Goal: Task Accomplishment & Management: Manage account settings

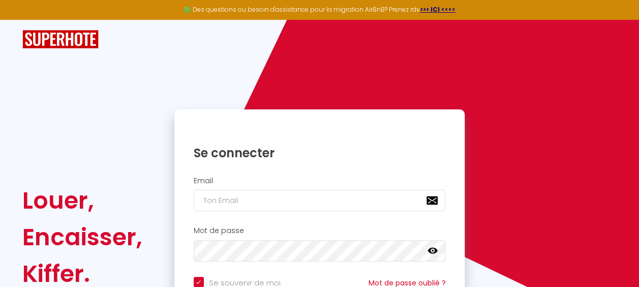
scroll to position [107, 0]
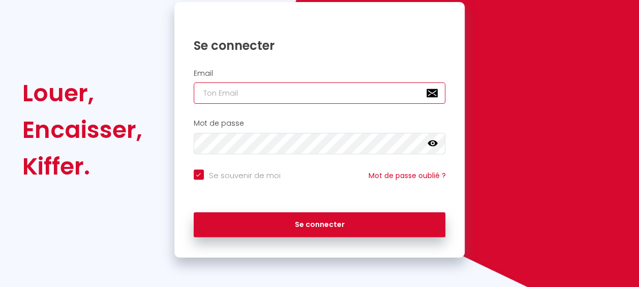
type input "[EMAIL_ADDRESS][DOMAIN_NAME]"
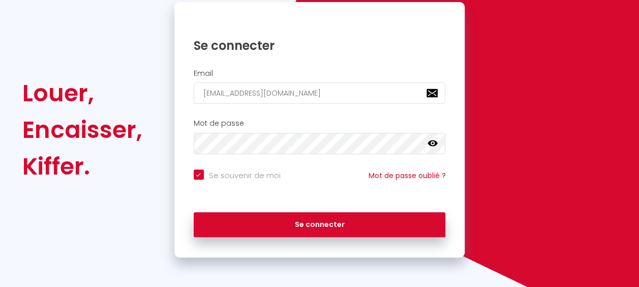
click at [430, 138] on icon at bounding box center [432, 143] width 10 height 10
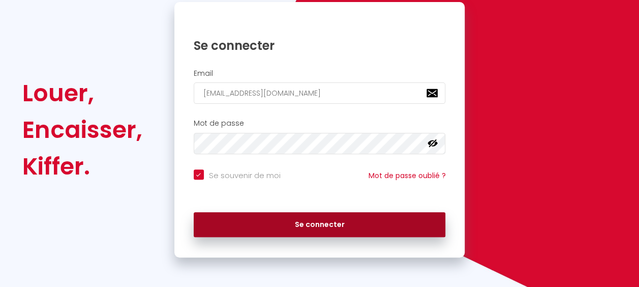
click at [381, 229] on button "Se connecter" at bounding box center [320, 224] width 252 height 25
checkbox input "true"
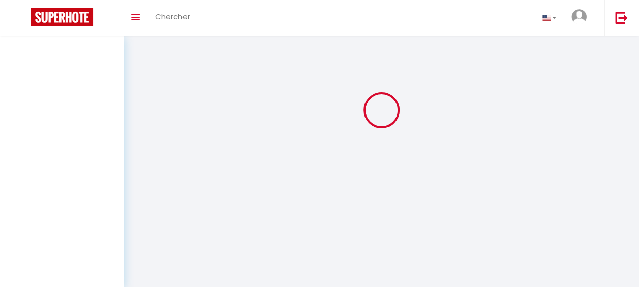
scroll to position [0, 0]
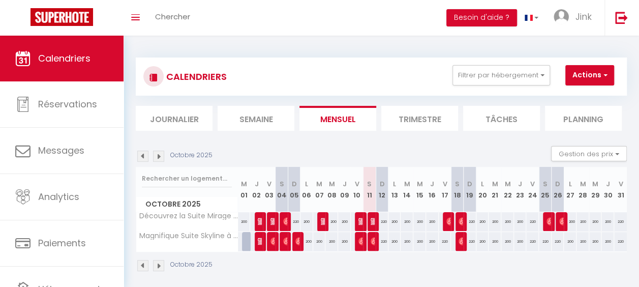
click at [319, 169] on th "M 07" at bounding box center [319, 189] width 13 height 45
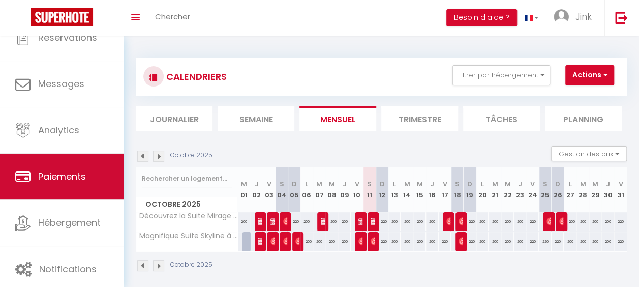
scroll to position [69, 0]
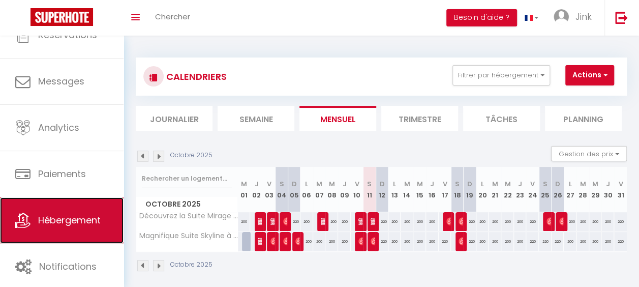
click at [75, 216] on span "Hébergement" at bounding box center [69, 219] width 63 height 13
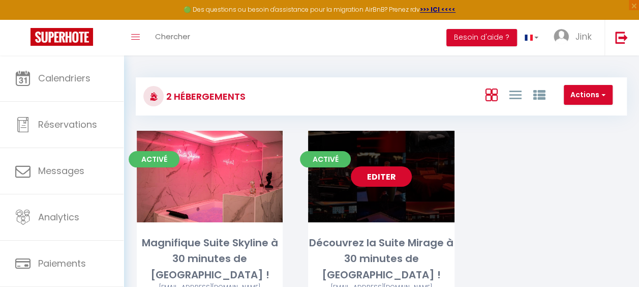
scroll to position [55, 0]
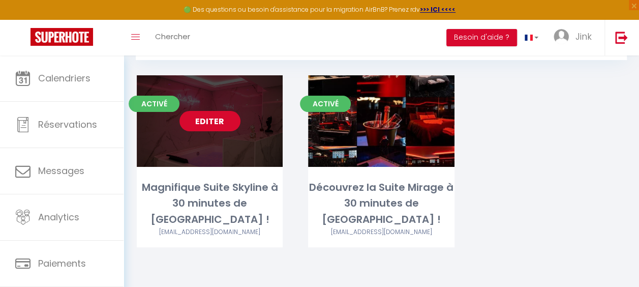
click at [200, 127] on link "Editer" at bounding box center [209, 121] width 61 height 20
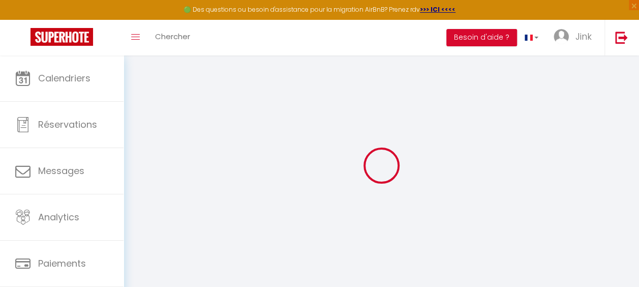
select select "+ 22 %"
select select "+ 21 %"
select select "7142-1385762166699244060"
checkbox input "false"
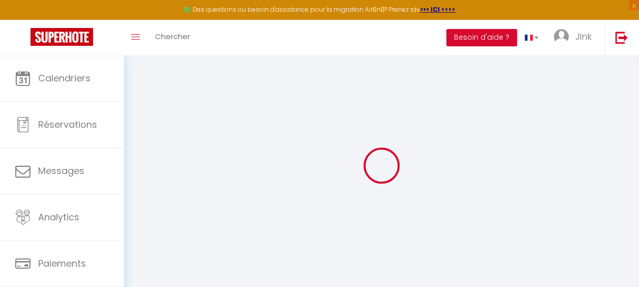
checkbox input "false"
select select "well_reviewed_guests"
select select "EUR"
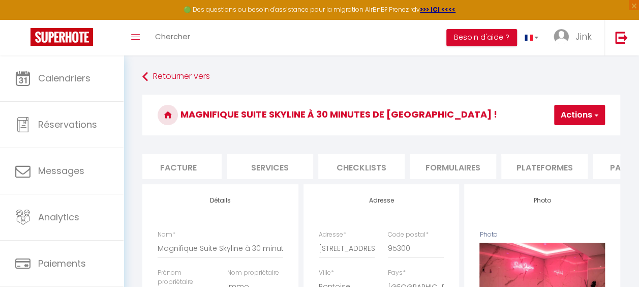
scroll to position [0, 207]
click at [501, 157] on li "Plateformes" at bounding box center [527, 166] width 86 height 25
select select
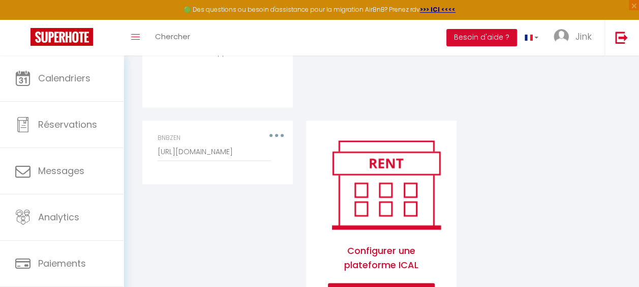
scroll to position [605, 0]
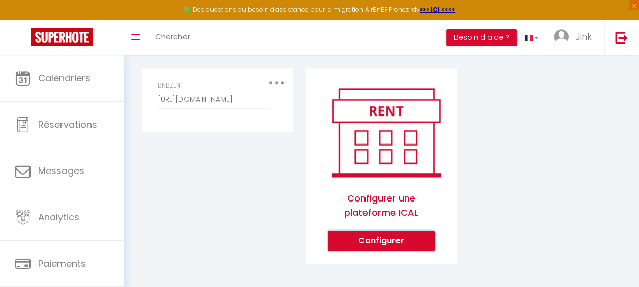
click at [370, 233] on button "Configurer" at bounding box center [381, 240] width 107 height 20
select select "1"
select select
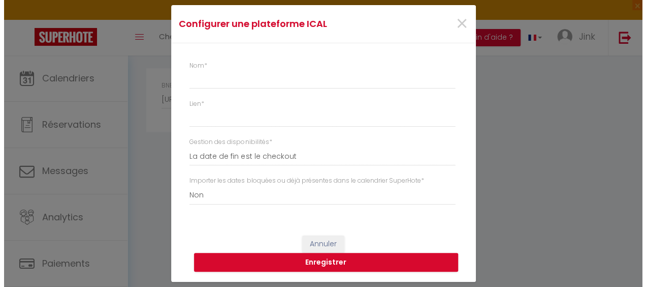
scroll to position [598, 0]
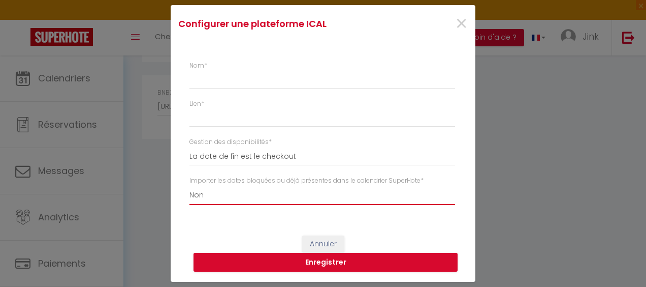
click at [229, 192] on select "Oui Non" at bounding box center [323, 194] width 266 height 19
select select "true"
click at [190, 185] on select "Oui Non" at bounding box center [323, 194] width 266 height 19
select select
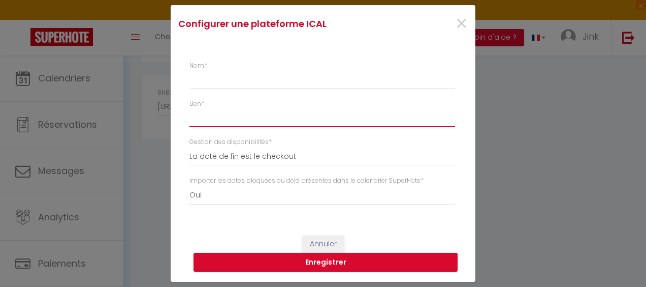
click at [215, 119] on input "Lien *" at bounding box center [323, 117] width 266 height 18
paste input "https://ical.roomservicecp.fr/ical/67ec2906-01e5-4f44-96b3-b743020ccde7.ics"
type input "https://ical.roomservicecp.fr/ical/67ec2906-01e5-4f44-96b3-b743020ccde7.ics"
select select
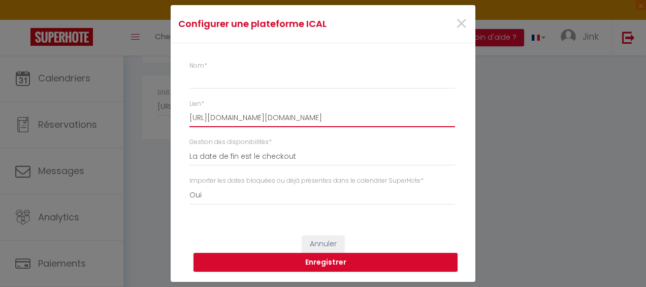
drag, startPoint x: 229, startPoint y: 116, endPoint x: 133, endPoint y: 111, distance: 95.6
click at [133, 111] on div "Configurer une plateforme ICAL × Nom * Lien * https://ical.roomservicecp.fr/ica…" at bounding box center [323, 143] width 646 height 287
type input "https://ical.roomservicecp.fr/ical/67ec2906-01e5-4f44-96b3-b743020ccde7.ics"
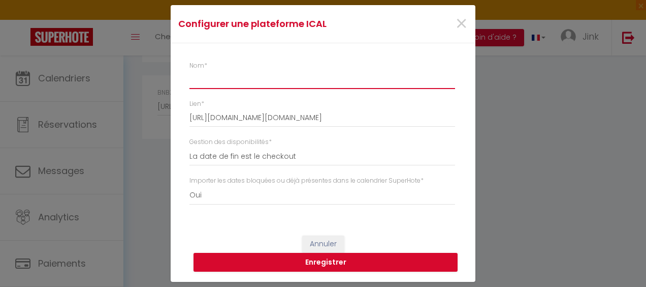
click at [219, 82] on input "Nom *" at bounding box center [323, 80] width 266 height 18
type input "R"
select select
type input "Ro"
select select
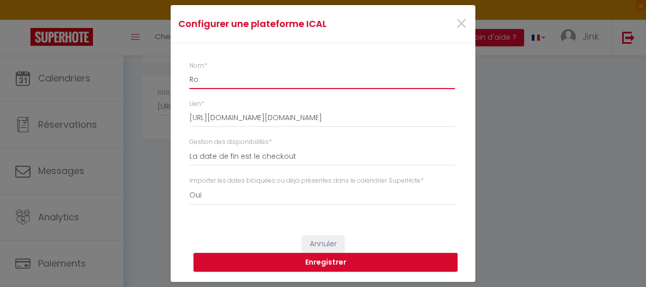
type input "Roo"
select select
type input "Room"
select select
type input "Rooms"
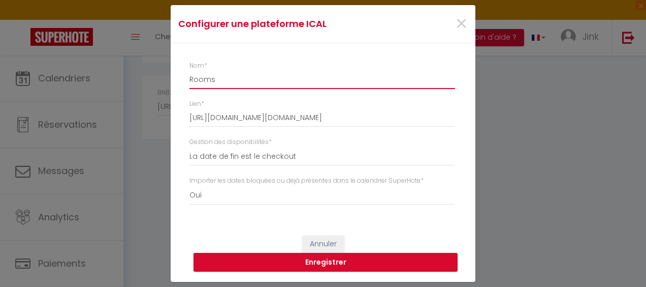
select select
type input "Roomse"
select select
type input "Roomser"
select select
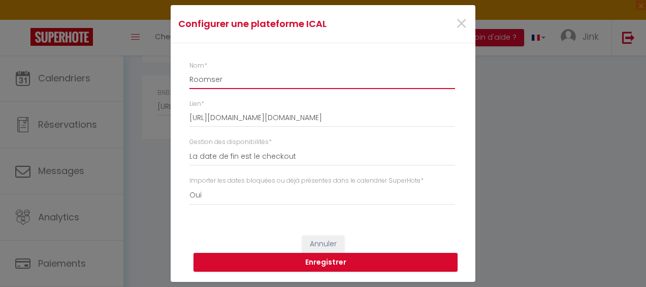
type input "Roomserv"
select select
type input "Roomservi"
select select
type input "Roomservic"
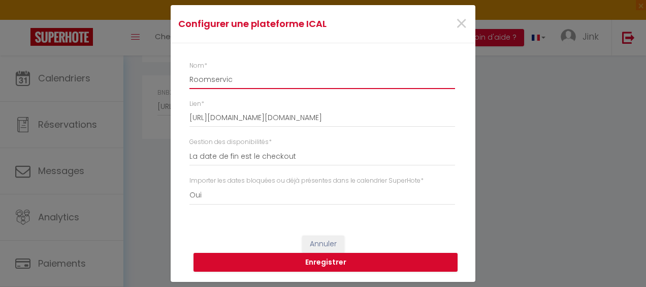
select select
type input "Roomservice"
select select
type input "Roomservicee"
select select
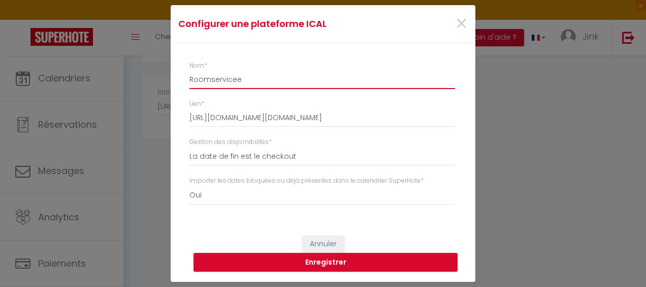
type input "Roomservice"
select select
type input "Roomservice"
select select
type input "Roomservice C"
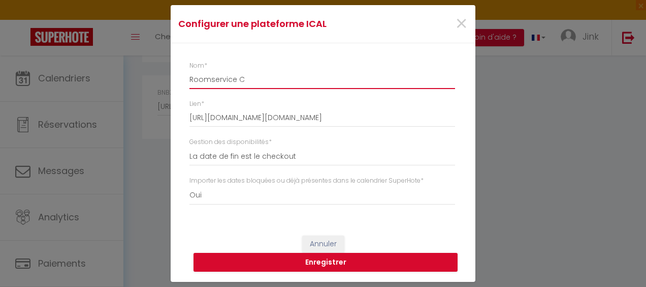
select select
type input "Roomservice Co"
select select
type input "Roomservice Com"
select select
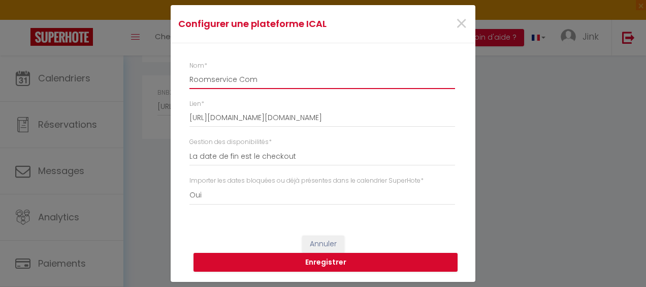
type input "Roomservice Comp"
select select
type input "Roomservice Compa"
select select
type input "Roomservice Compag"
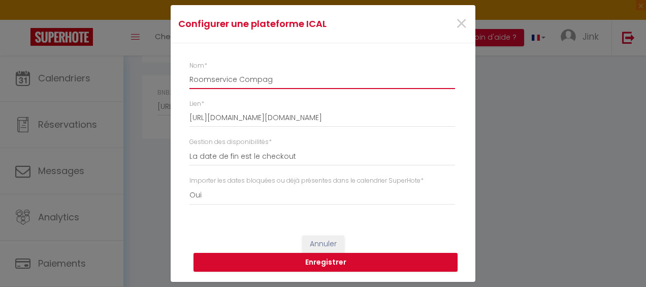
select select
type input "Roomservice Compagn"
select select
type input "Roomservice Compagni"
select select
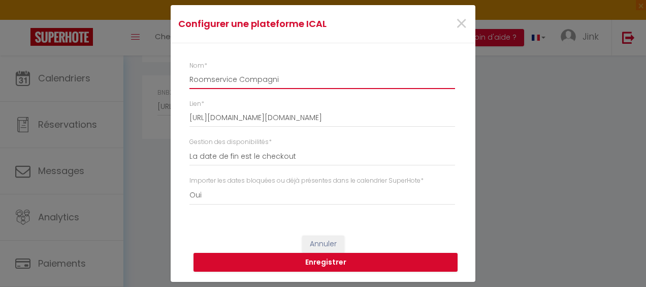
type input "Roomservice Compagnie"
select select
type input "Roomservice Compagnie"
click at [250, 255] on button "Enregistrer" at bounding box center [326, 262] width 264 height 19
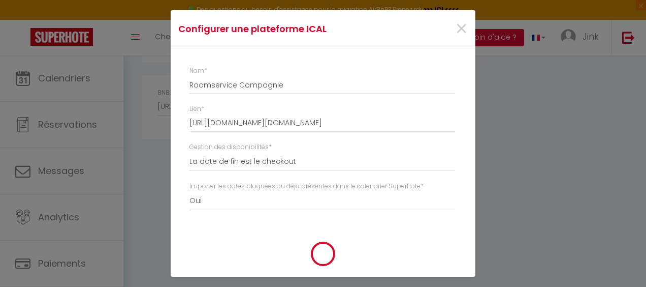
select select
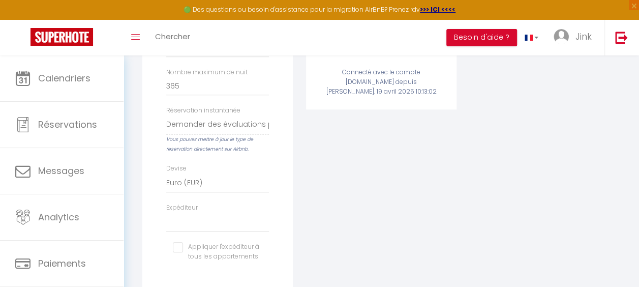
scroll to position [605, 0]
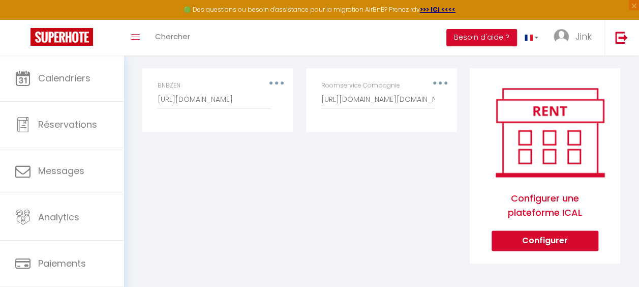
click at [277, 82] on div "BNBZEN https://bnbzen.fr/ical/?calendar=31313433337c6c612d73756974652d7072696d65" at bounding box center [217, 100] width 133 height 38
click at [277, 78] on button "button" at bounding box center [276, 82] width 27 height 19
click at [438, 81] on div "Roomservice Compagnie https://ical.roomservicecp.fr/ical/67ec2906-01e5-4f44-96b…" at bounding box center [381, 95] width 120 height 28
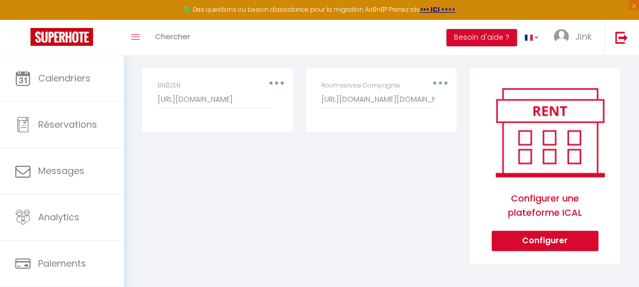
click at [442, 78] on div "Editer Supprimer Roomservice Compagnie https://ical.roomservicecp.fr/ical/67ec2…" at bounding box center [381, 100] width 150 height 64
drag, startPoint x: 442, startPoint y: 78, endPoint x: 448, endPoint y: 153, distance: 75.5
click at [448, 153] on div "Editer Supprimer Roomservice Compagnie https://ical.roomservicecp.fr/ical/67ec2…" at bounding box center [381, 172] width 164 height 208
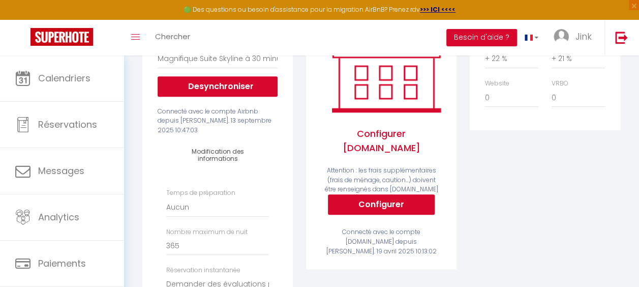
scroll to position [0, 0]
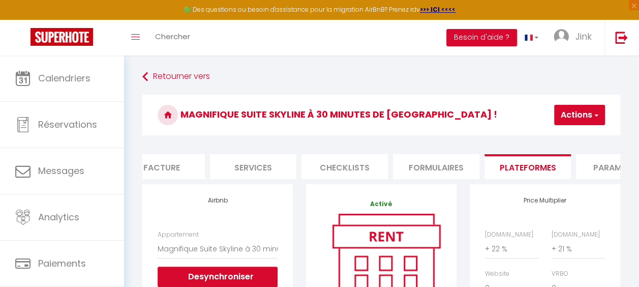
click at [575, 112] on button "Actions" at bounding box center [579, 115] width 51 height 20
click at [541, 143] on link "Enregistrer" at bounding box center [564, 137] width 80 height 13
select select "well_reviewed_guests"
select select "EUR"
select select
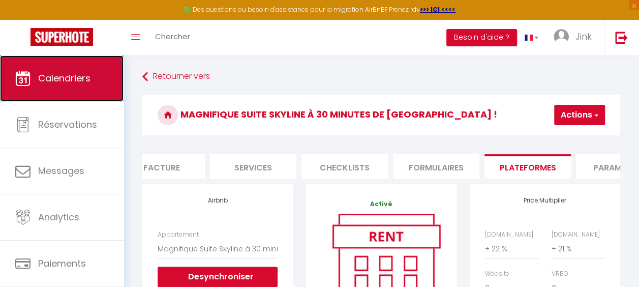
click at [88, 90] on link "Calendriers" at bounding box center [61, 78] width 123 height 46
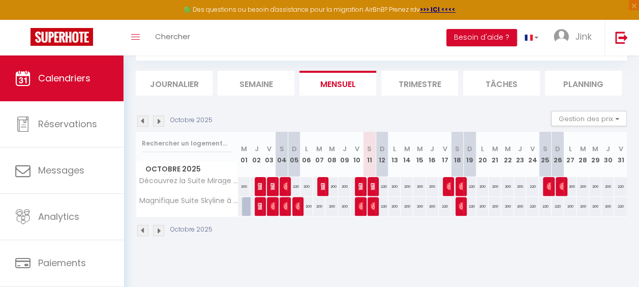
scroll to position [55, 0]
click at [245, 205] on div at bounding box center [248, 205] width 13 height 19
type input "200"
type input "Mer 01 Octobre 2025"
type input "Jeu 02 Octobre 2025"
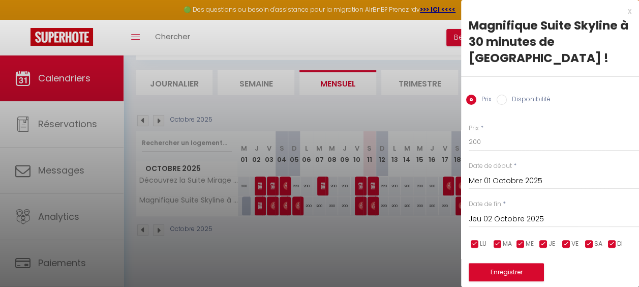
click at [274, 245] on div at bounding box center [319, 143] width 639 height 287
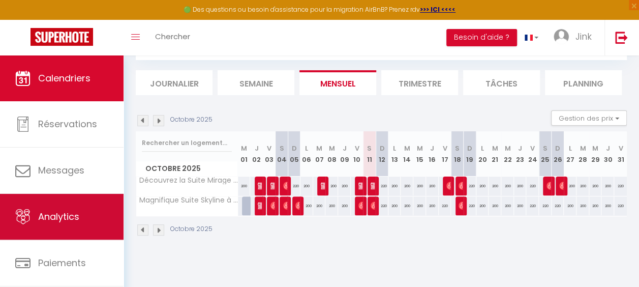
scroll to position [69, 0]
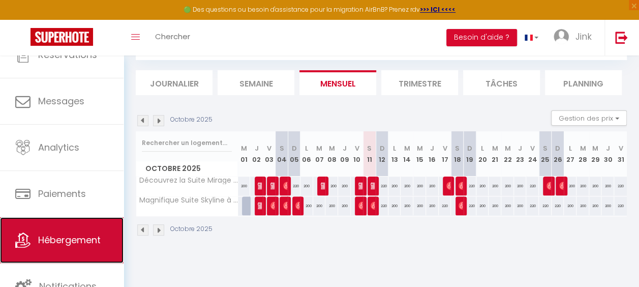
click at [32, 234] on link "Hébergement" at bounding box center [61, 240] width 123 height 46
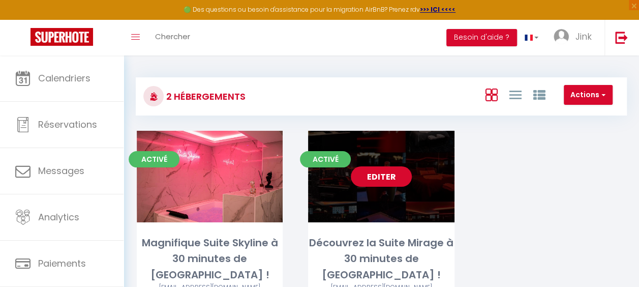
click at [374, 176] on link "Editer" at bounding box center [381, 176] width 61 height 20
select select "3"
select select "2"
select select "1"
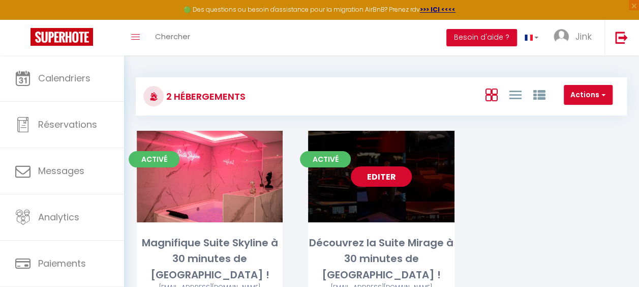
select select
select select "28"
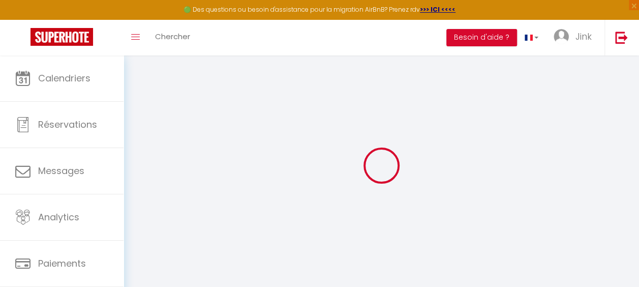
select select
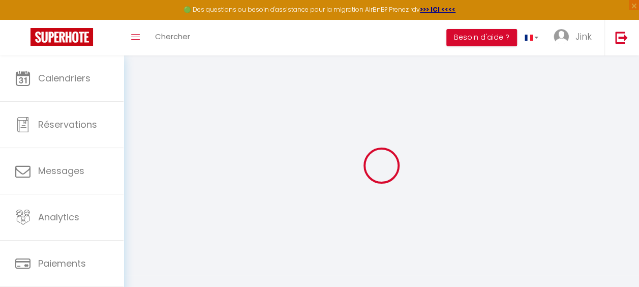
select select
checkbox input "false"
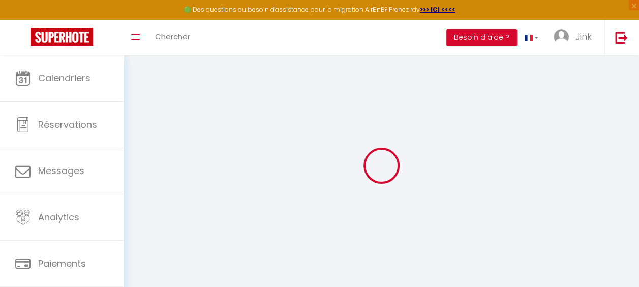
select select
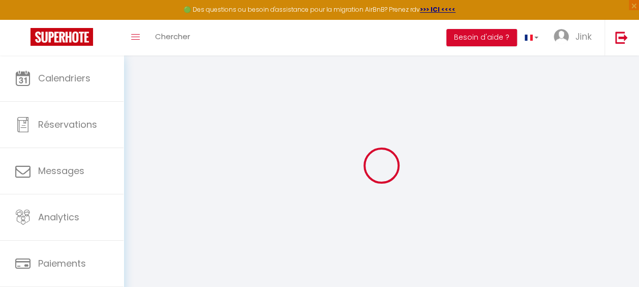
select select
checkbox input "false"
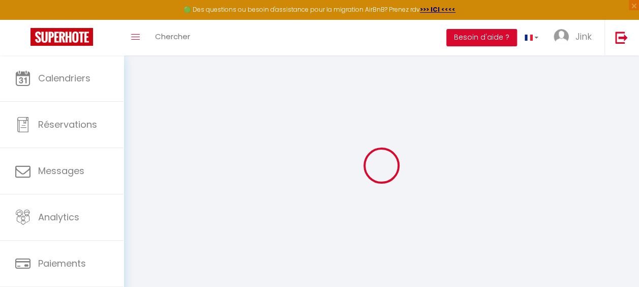
checkbox input "false"
select select
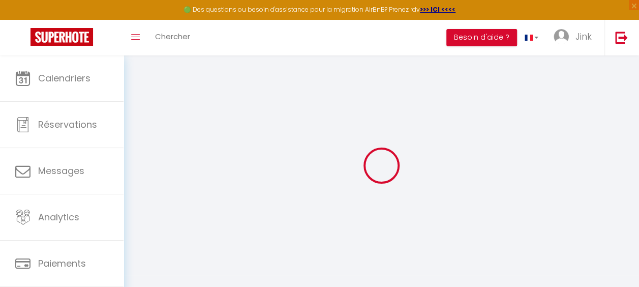
select select
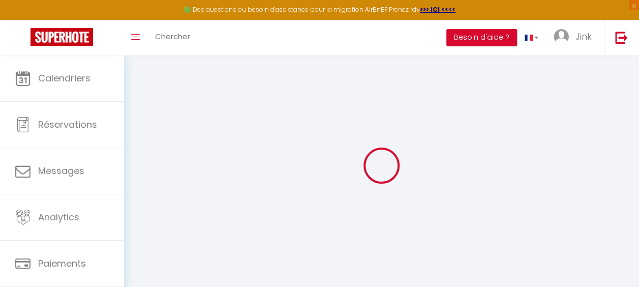
checkbox input "false"
select select
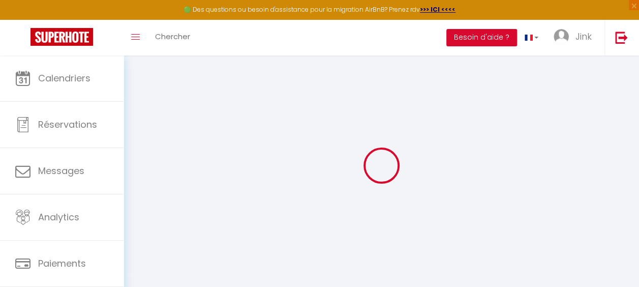
select select
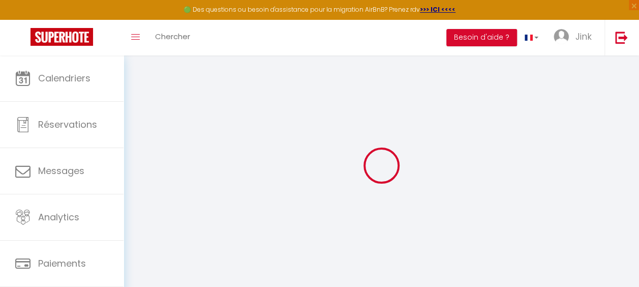
select select
checkbox input "false"
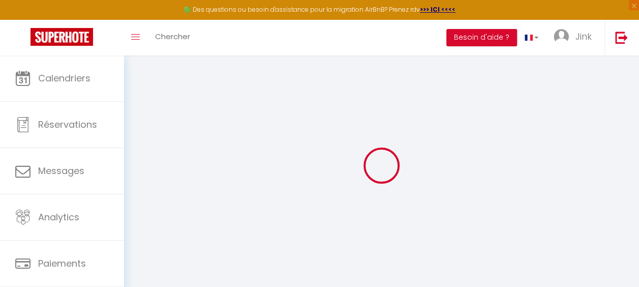
checkbox input "false"
select select
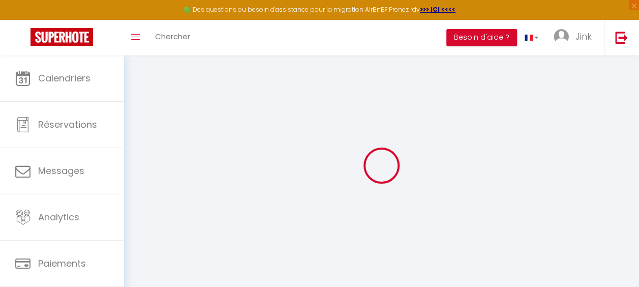
select select
checkbox input "false"
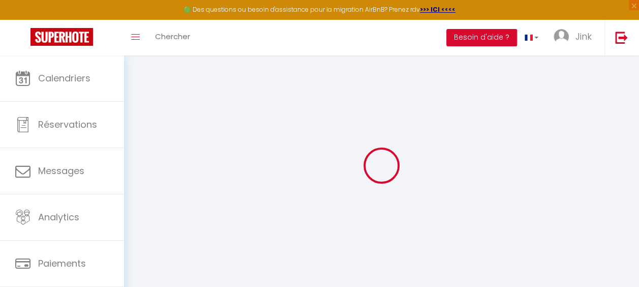
checkbox input "false"
select select
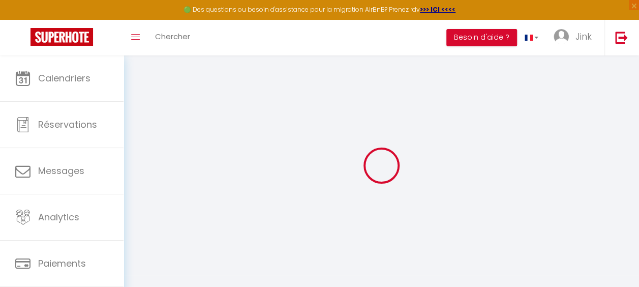
type input "Découvrez la Suite Mirage à 30 minutes de [GEOGRAPHIC_DATA] !"
type input "Suite Mirage"
select select "2"
type input "200"
type input "30"
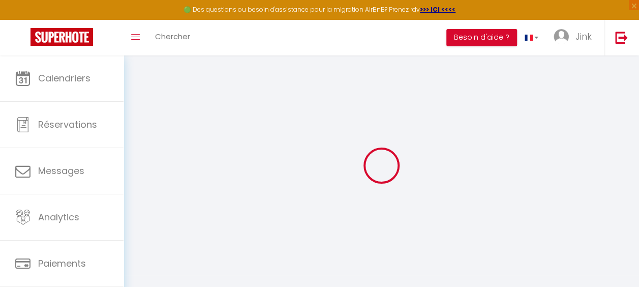
select select
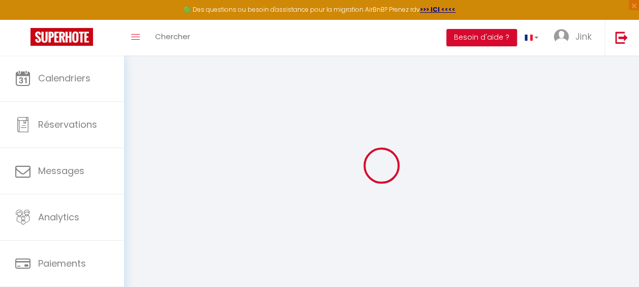
type input "[STREET_ADDRESS]"
type input "95300"
type input "Pontoise"
type input "[EMAIL_ADDRESS][DOMAIN_NAME]"
select select "11583"
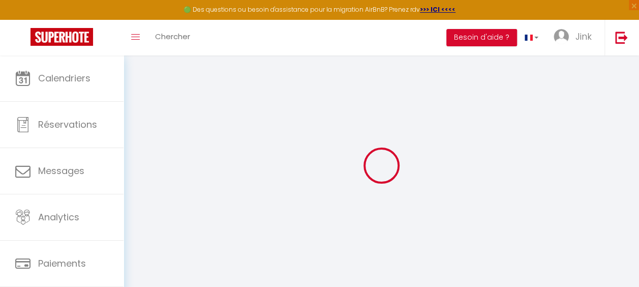
checkbox input "true"
checkbox input "false"
select select
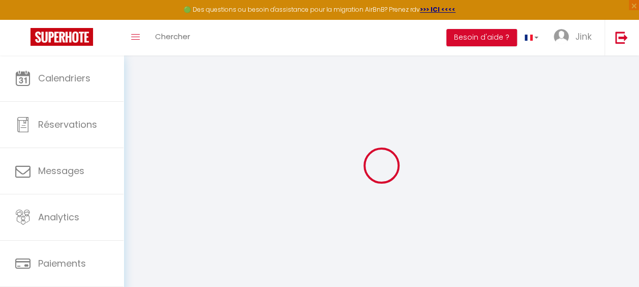
select select
type input "0"
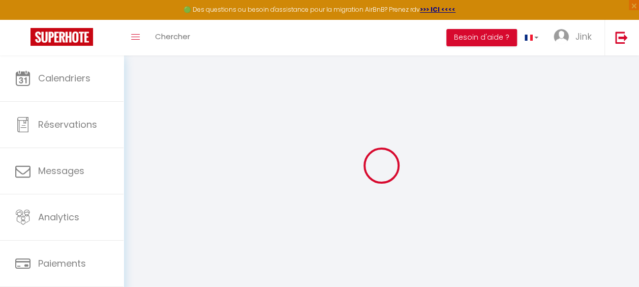
select select "+ 22 %"
select select "+ 21 %"
select select
checkbox input "true"
checkbox input "false"
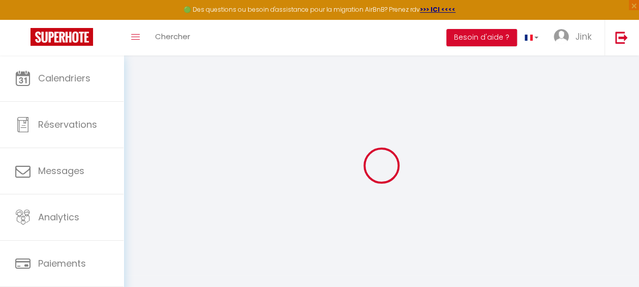
checkbox input "false"
select select "EUR"
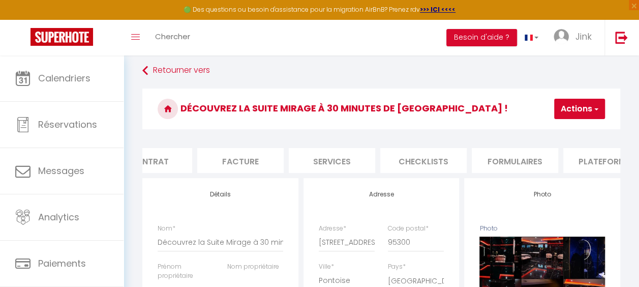
scroll to position [0, 129]
click at [571, 159] on li "Plateformes" at bounding box center [606, 160] width 86 height 25
select select
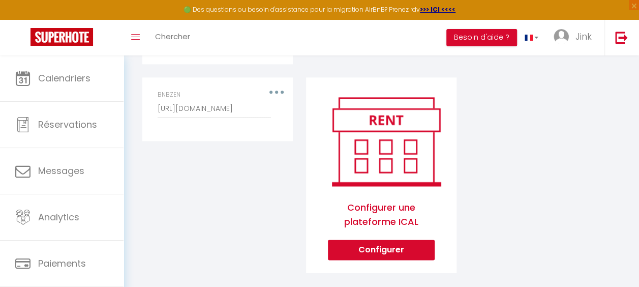
scroll to position [605, 0]
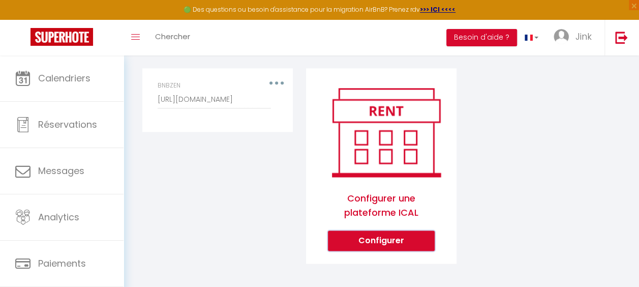
click at [383, 241] on button "Configurer" at bounding box center [381, 240] width 107 height 20
select select "1"
select select
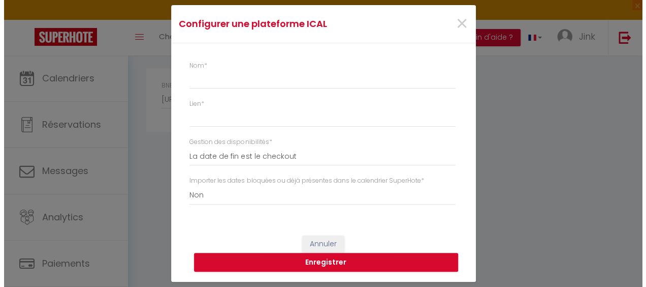
scroll to position [598, 0]
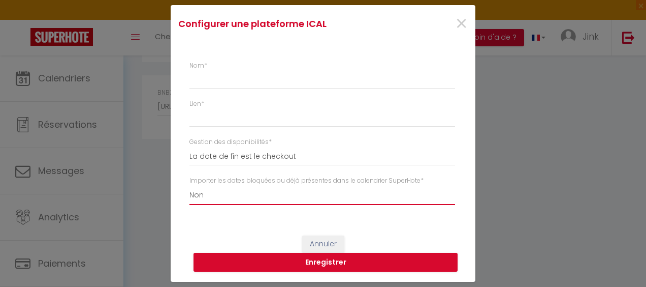
click at [238, 194] on select "Oui Non" at bounding box center [323, 194] width 266 height 19
select select "true"
click at [190, 185] on select "Oui Non" at bounding box center [323, 194] width 266 height 19
select select
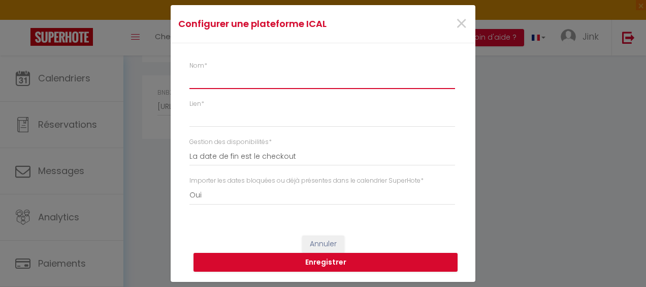
click at [222, 76] on input "Nom *" at bounding box center [323, 80] width 266 height 18
type input "R"
select select
type input "Ro"
select select
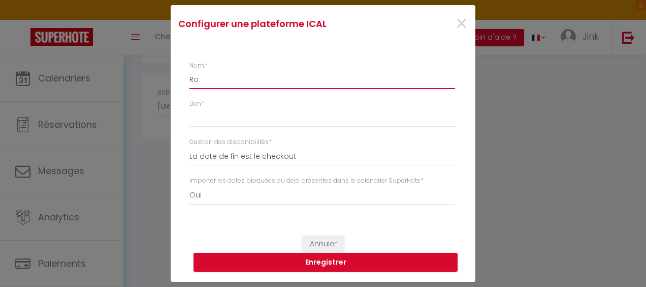
type input "Roo"
select select
type input "Room"
select select
type input "Rooms"
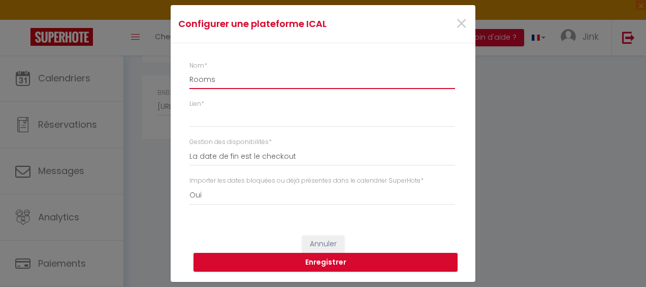
select select
type input "Roomse"
select select
type input "Roomser"
select select
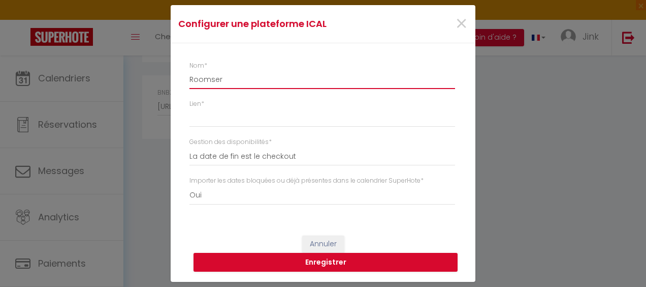
type input "Roomserv"
select select
type input "Roomservi"
select select
type input "Roomservie"
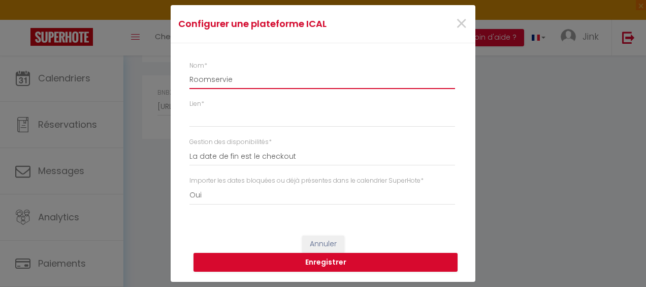
select select
type input "Roomservi"
select select
type input "Roomservic"
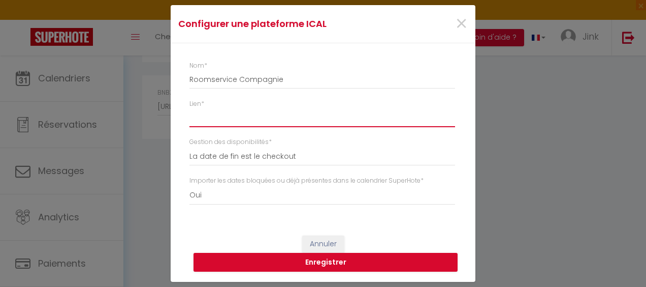
click at [240, 121] on input "Lien *" at bounding box center [323, 117] width 266 height 18
paste input "[URL][DOMAIN_NAME][DOMAIN_NAME]"
drag, startPoint x: 253, startPoint y: 115, endPoint x: 168, endPoint y: 125, distance: 85.9
click at [168, 125] on div "Configurer une plateforme ICAL × Nom * Roomservice Compagnie Lien * https://ica…" at bounding box center [323, 143] width 646 height 287
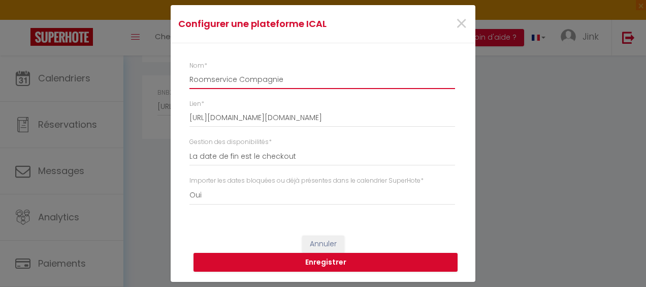
click at [304, 81] on input "Roomservice Compagnie" at bounding box center [323, 80] width 266 height 18
click at [277, 261] on button "Enregistrer" at bounding box center [326, 262] width 264 height 19
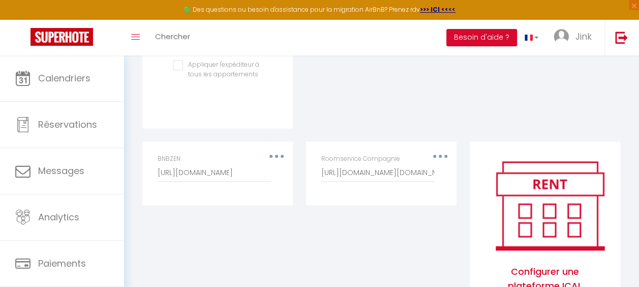
scroll to position [532, 0]
click at [443, 147] on button "button" at bounding box center [440, 155] width 27 height 19
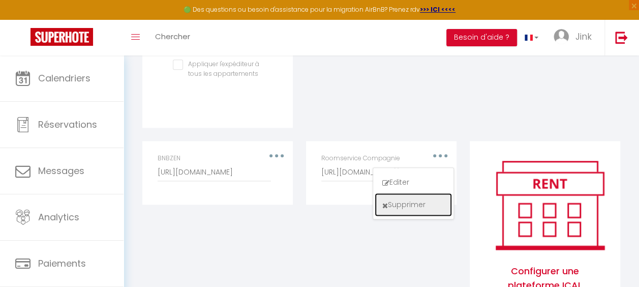
click at [426, 204] on button "Supprimer" at bounding box center [413, 204] width 75 height 21
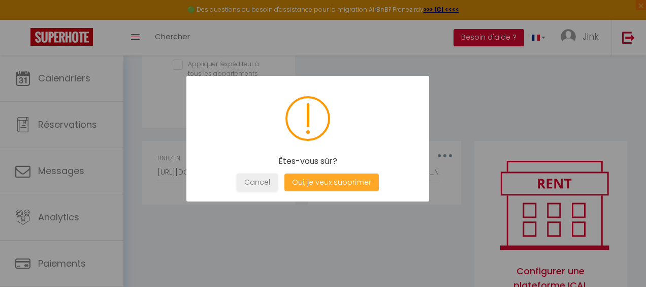
click at [355, 179] on button "Oui, je veux supprimer" at bounding box center [332, 182] width 95 height 18
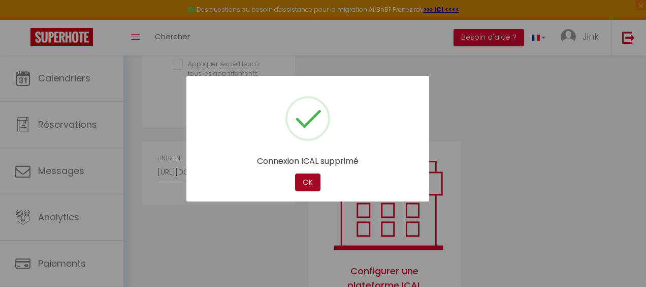
click at [308, 182] on button "OK" at bounding box center [307, 182] width 25 height 18
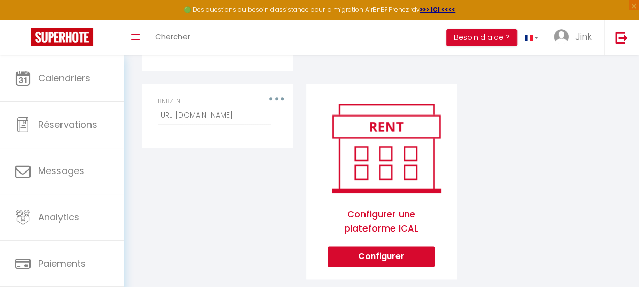
scroll to position [605, 0]
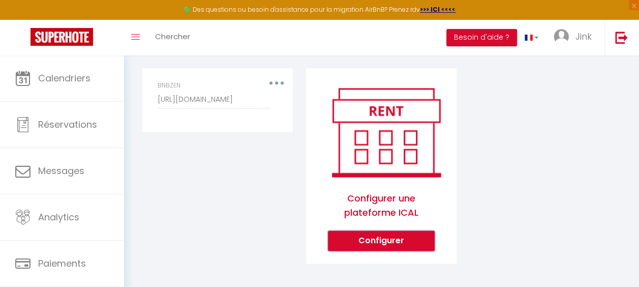
click at [367, 235] on button "Configurer" at bounding box center [381, 240] width 107 height 20
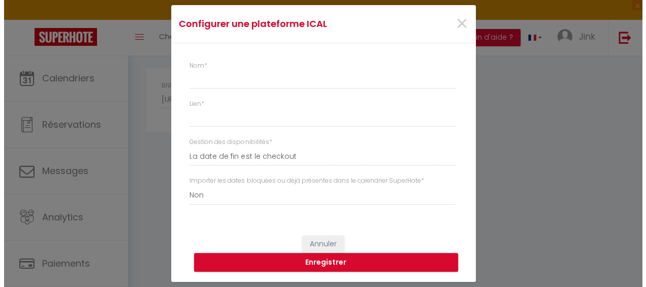
scroll to position [598, 0]
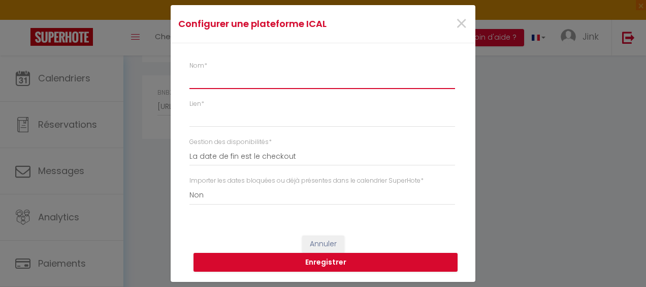
click at [321, 80] on input "Nom *" at bounding box center [323, 80] width 266 height 18
click at [253, 77] on input "Roomservice Compagnie" at bounding box center [323, 80] width 266 height 18
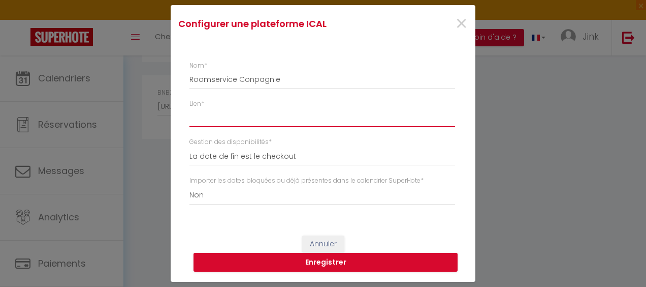
click at [252, 116] on input "Lien *" at bounding box center [323, 117] width 266 height 18
paste input "[URL][DOMAIN_NAME][DOMAIN_NAME]"
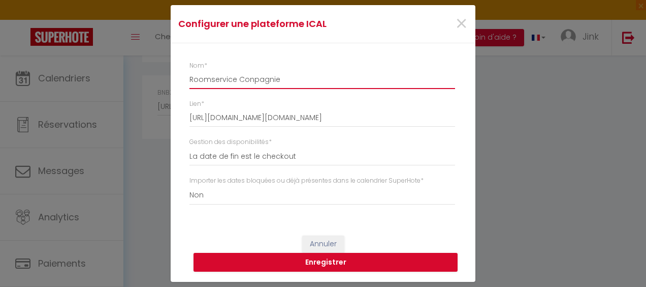
scroll to position [0, 0]
click at [303, 79] on input "Roomservice Conpagnie" at bounding box center [323, 80] width 266 height 18
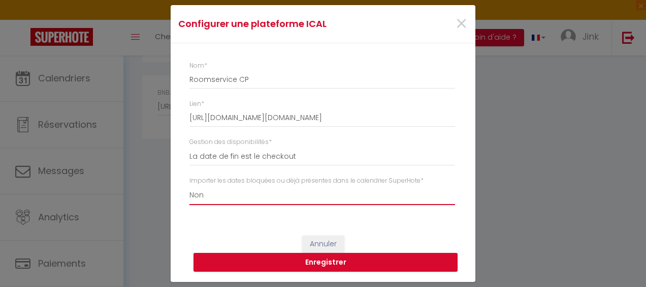
click at [247, 198] on select "Oui Non" at bounding box center [323, 194] width 266 height 19
click at [190, 185] on select "Oui Non" at bounding box center [323, 194] width 266 height 19
click at [236, 258] on button "Enregistrer" at bounding box center [326, 262] width 264 height 19
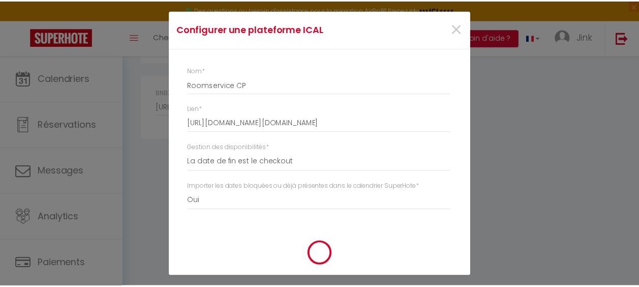
scroll to position [605, 0]
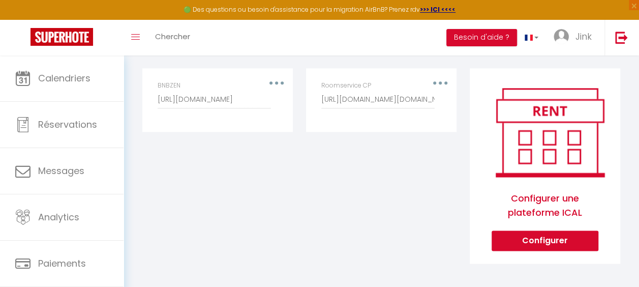
click at [443, 81] on div "Roomservice CP [URL][DOMAIN_NAME][DOMAIN_NAME]" at bounding box center [381, 100] width 133 height 38
click at [442, 81] on div "Roomservice CP [URL][DOMAIN_NAME][DOMAIN_NAME]" at bounding box center [381, 100] width 133 height 38
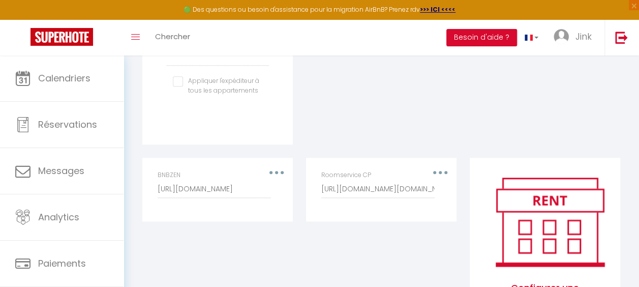
scroll to position [485, 0]
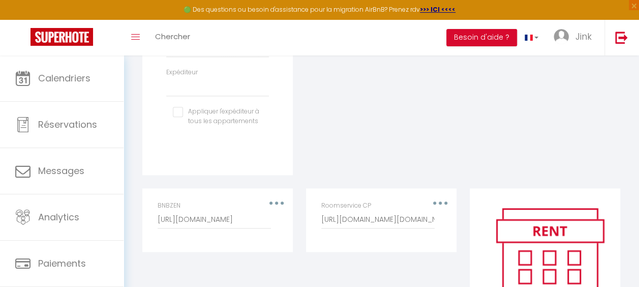
click at [438, 198] on button "button" at bounding box center [440, 202] width 27 height 19
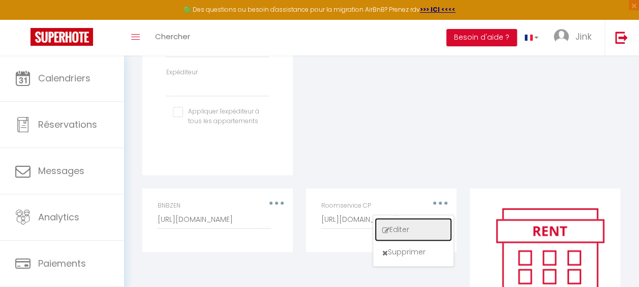
click at [394, 228] on button "Editer" at bounding box center [413, 229] width 75 height 21
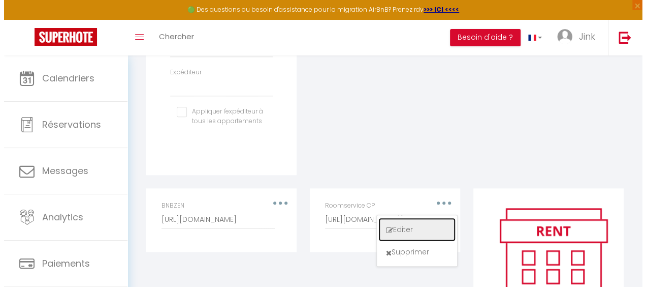
scroll to position [477, 0]
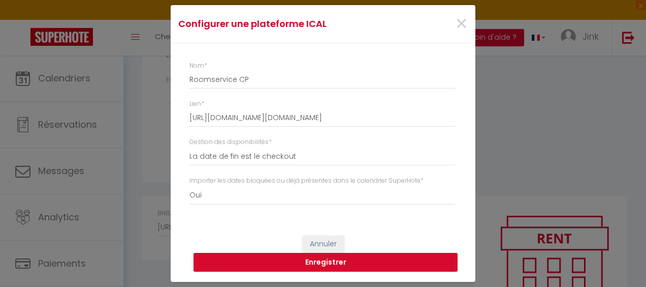
click at [257, 263] on button "Enregistrer" at bounding box center [326, 262] width 264 height 19
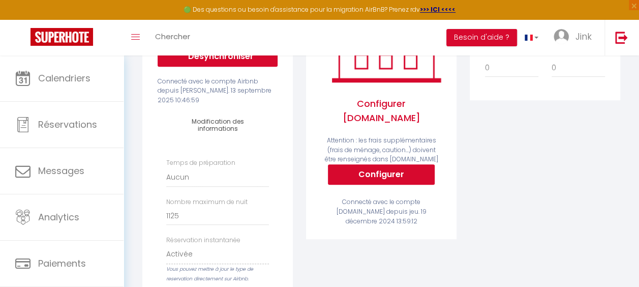
scroll to position [0, 0]
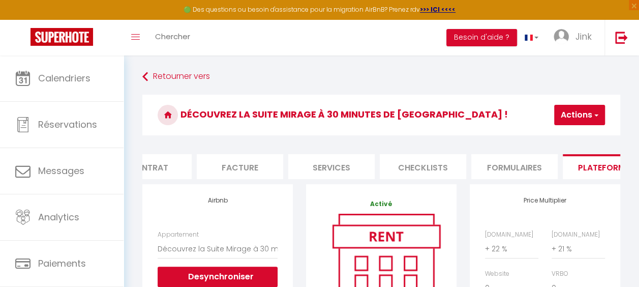
click at [563, 114] on button "Actions" at bounding box center [579, 115] width 51 height 20
click at [550, 134] on link "Enregistrer" at bounding box center [564, 137] width 80 height 13
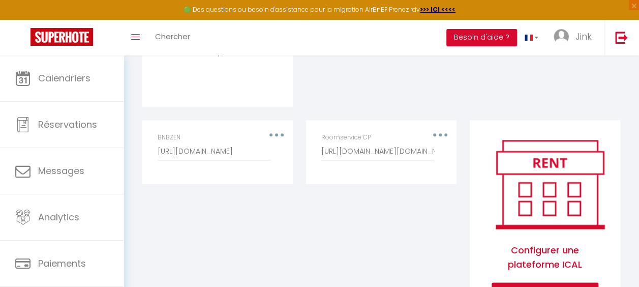
scroll to position [556, 0]
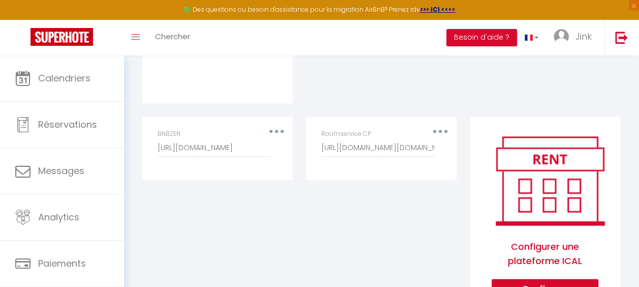
click at [436, 124] on button "button" at bounding box center [440, 130] width 27 height 19
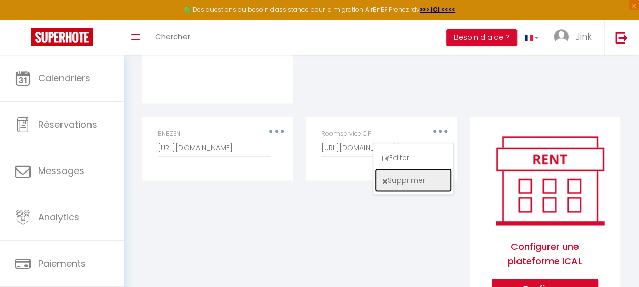
click at [421, 181] on button "Supprimer" at bounding box center [413, 179] width 75 height 21
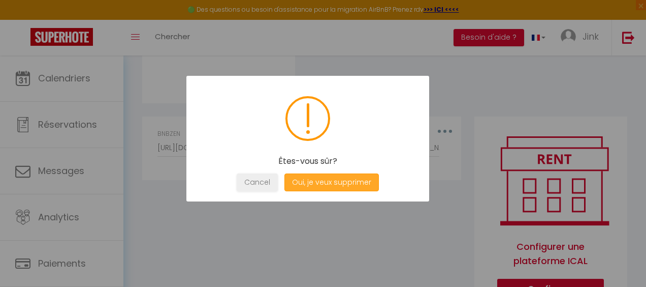
click at [345, 183] on button "Oui, je veux supprimer" at bounding box center [332, 182] width 95 height 18
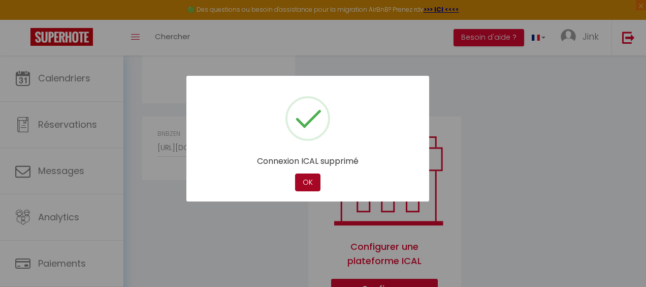
click at [305, 188] on button "OK" at bounding box center [307, 182] width 25 height 18
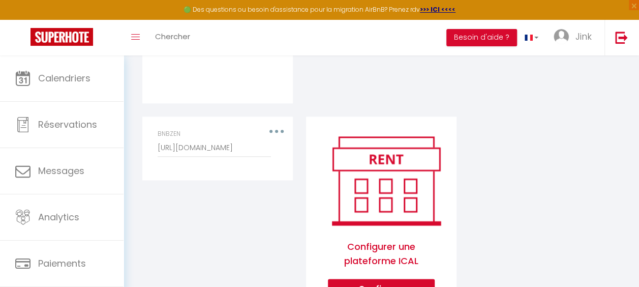
scroll to position [605, 0]
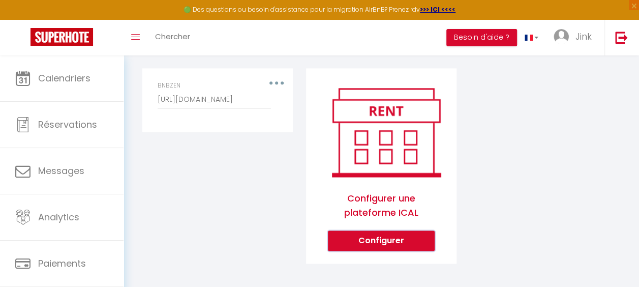
click at [356, 233] on button "Configurer" at bounding box center [381, 240] width 107 height 20
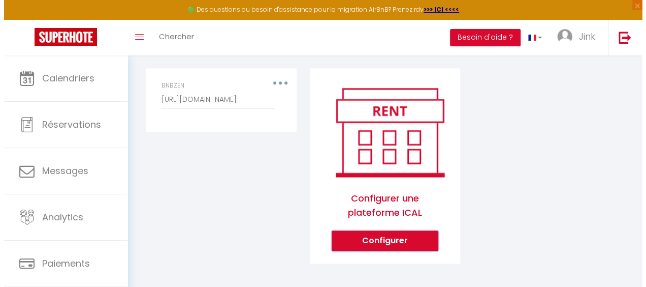
scroll to position [598, 0]
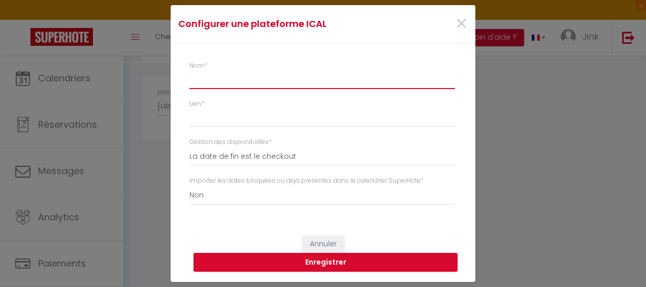
click at [275, 82] on input "Nom *" at bounding box center [323, 80] width 266 height 18
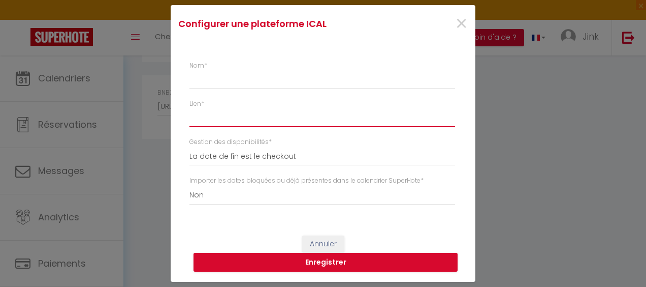
click at [260, 123] on input "Lien *" at bounding box center [323, 117] width 266 height 18
paste input "[URL][DOMAIN_NAME][DOMAIN_NAME]"
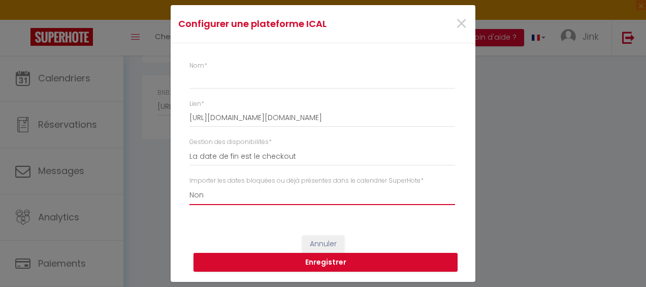
click at [257, 197] on select "Oui Non" at bounding box center [323, 194] width 266 height 19
click at [190, 185] on select "Oui Non" at bounding box center [323, 194] width 266 height 19
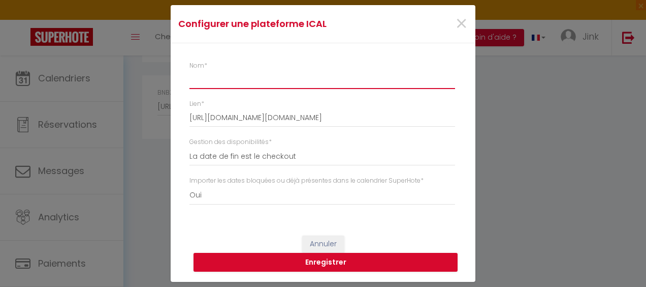
click at [268, 75] on input "Nom *" at bounding box center [323, 80] width 266 height 18
click at [267, 261] on button "Enregistrer" at bounding box center [326, 262] width 264 height 19
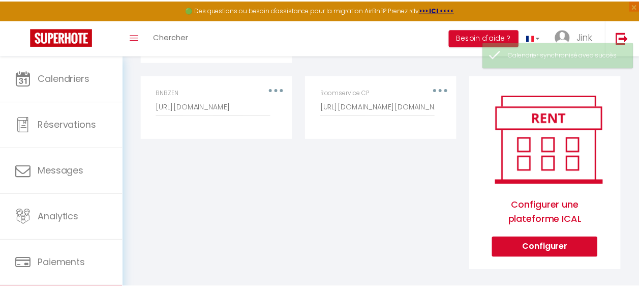
scroll to position [605, 0]
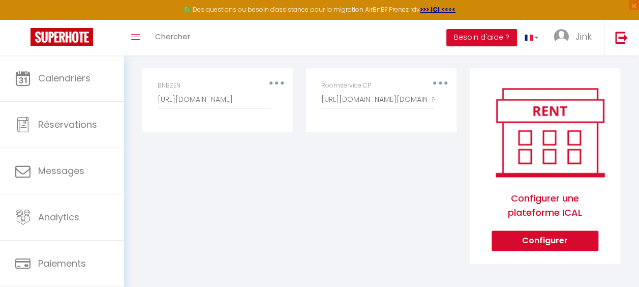
click at [320, 115] on div "Roomservice CP [URL][DOMAIN_NAME][DOMAIN_NAME]" at bounding box center [381, 100] width 133 height 38
click at [444, 76] on button "button" at bounding box center [440, 82] width 27 height 19
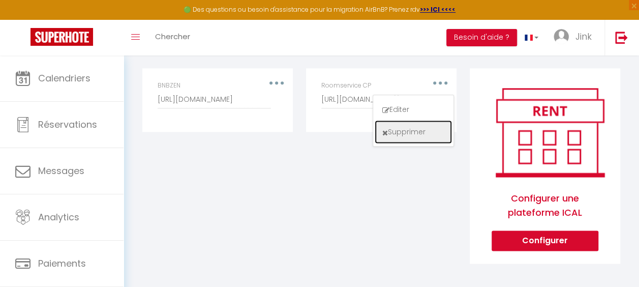
click at [413, 133] on button "Supprimer" at bounding box center [413, 131] width 75 height 21
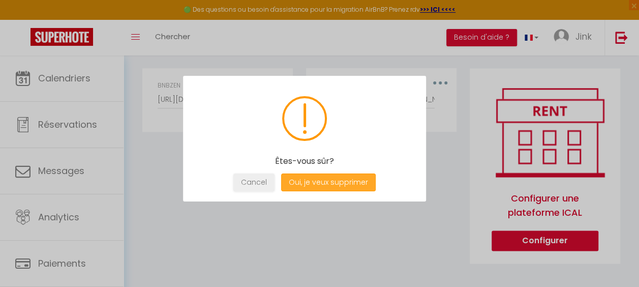
scroll to position [598, 0]
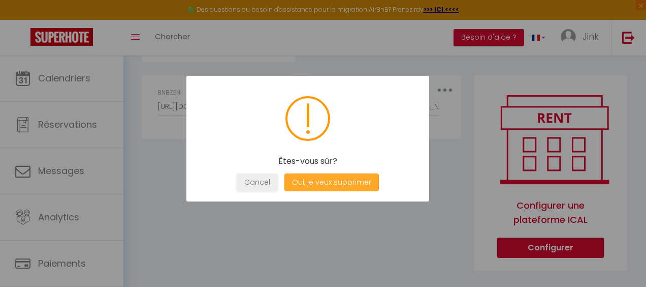
click at [333, 182] on button "Oui, je veux supprimer" at bounding box center [332, 182] width 95 height 18
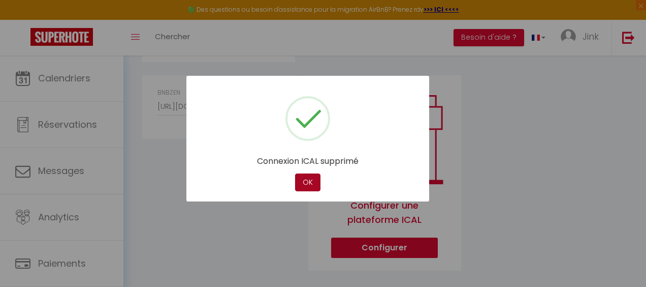
click at [308, 184] on button "OK" at bounding box center [307, 182] width 25 height 18
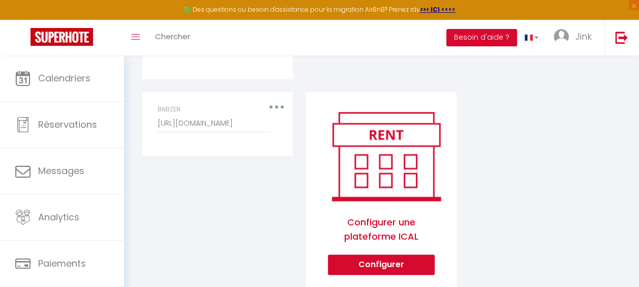
scroll to position [583, 0]
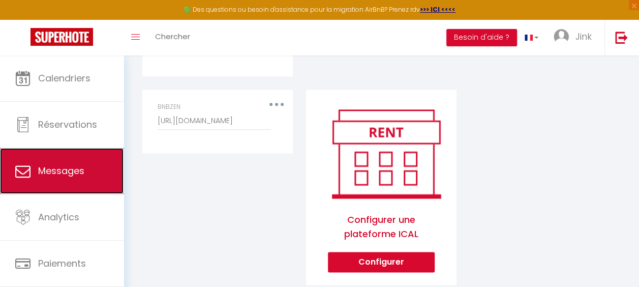
click at [29, 177] on icon at bounding box center [22, 170] width 15 height 15
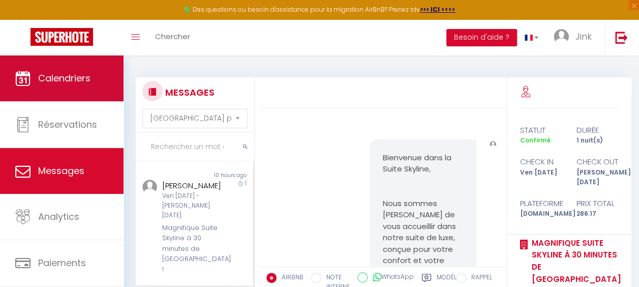
scroll to position [1334, 0]
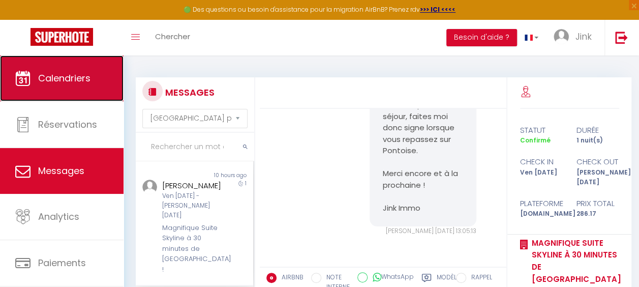
click at [18, 92] on link "Calendriers" at bounding box center [61, 78] width 123 height 46
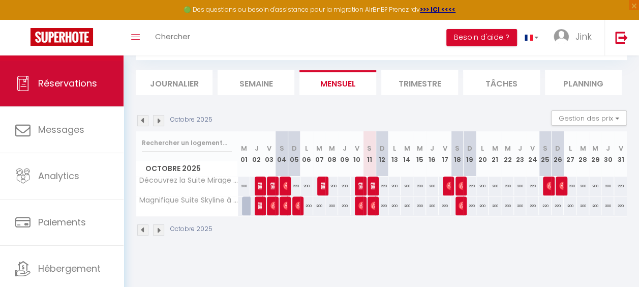
scroll to position [69, 0]
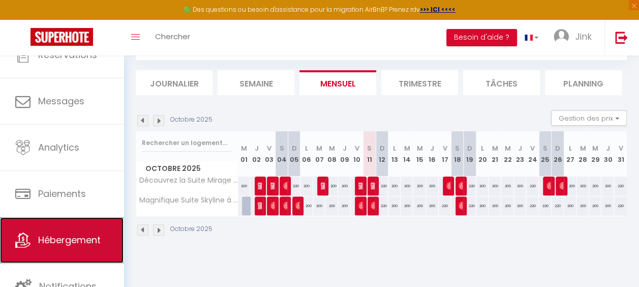
click at [6, 236] on link "Hébergement" at bounding box center [61, 240] width 123 height 46
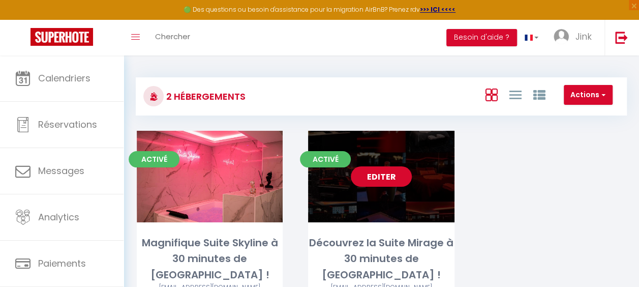
click at [366, 171] on link "Editer" at bounding box center [381, 176] width 61 height 20
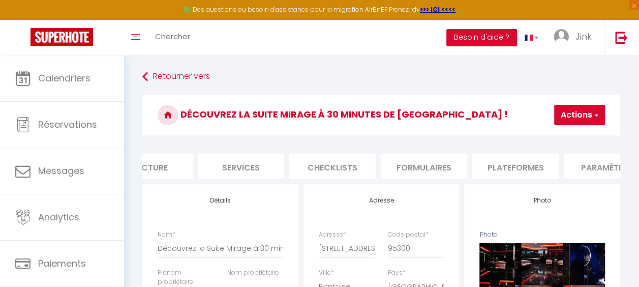
scroll to position [0, 250]
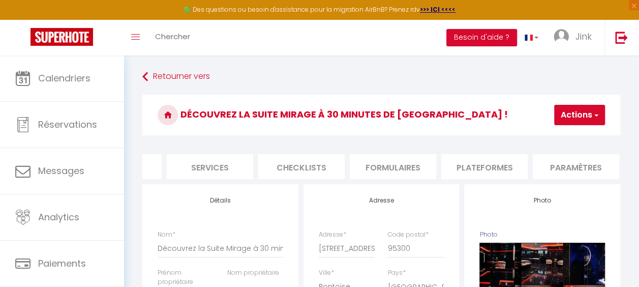
click at [464, 163] on li "Plateformes" at bounding box center [484, 166] width 86 height 25
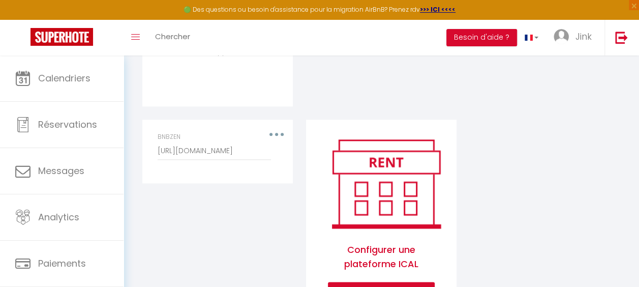
scroll to position [605, 0]
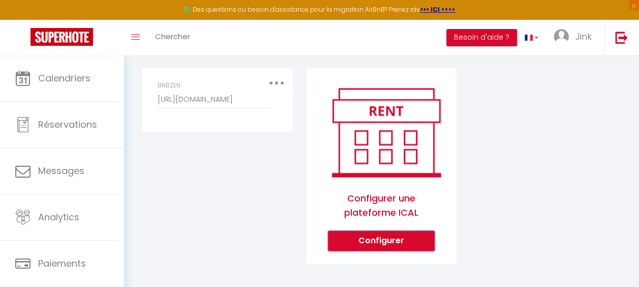
click at [408, 239] on button "Configurer" at bounding box center [381, 240] width 107 height 20
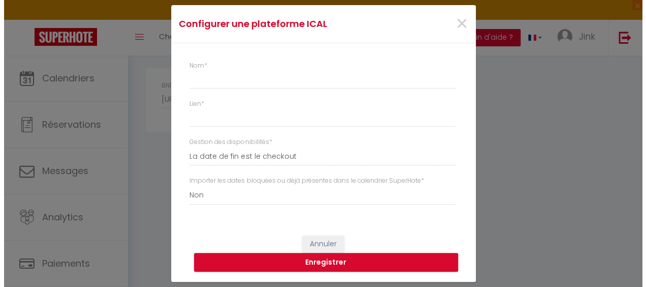
scroll to position [598, 0]
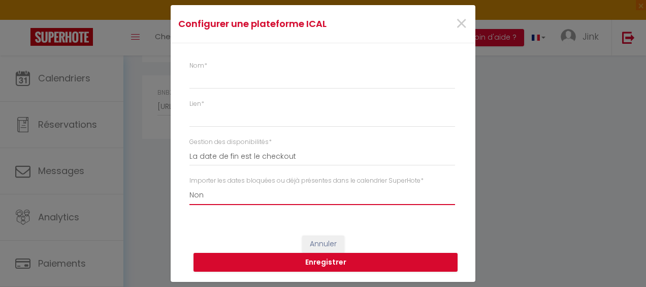
click at [234, 203] on select "Oui Non" at bounding box center [323, 194] width 266 height 19
click at [190, 185] on select "Oui Non" at bounding box center [323, 194] width 266 height 19
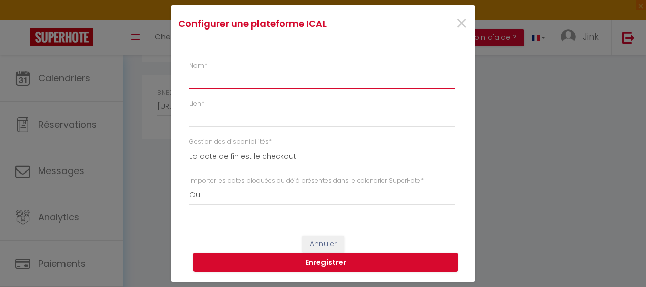
click at [275, 86] on input "Nom *" at bounding box center [323, 80] width 266 height 18
click at [275, 86] on input "Roomservice cP" at bounding box center [323, 80] width 266 height 18
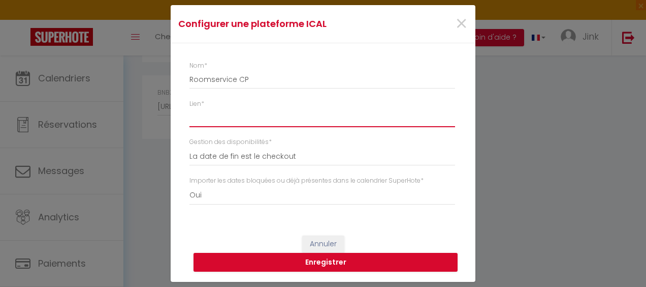
click at [250, 114] on input "Lien *" at bounding box center [323, 117] width 266 height 18
click at [257, 115] on input "Lien *" at bounding box center [323, 117] width 266 height 18
paste input "[URL][DOMAIN_NAME][DOMAIN_NAME]"
drag, startPoint x: 310, startPoint y: 116, endPoint x: 147, endPoint y: 123, distance: 162.8
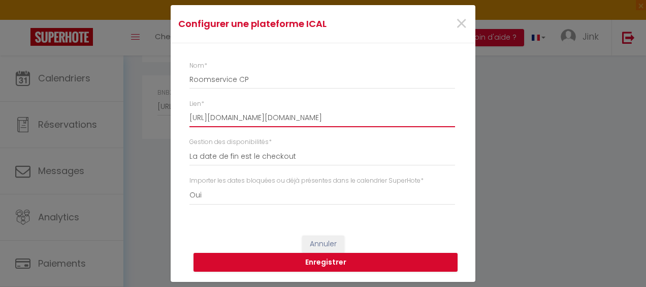
click at [147, 123] on div "Configurer une plateforme ICAL × Nom * Roomservice CP Lien * https://ical.rooms…" at bounding box center [323, 143] width 646 height 287
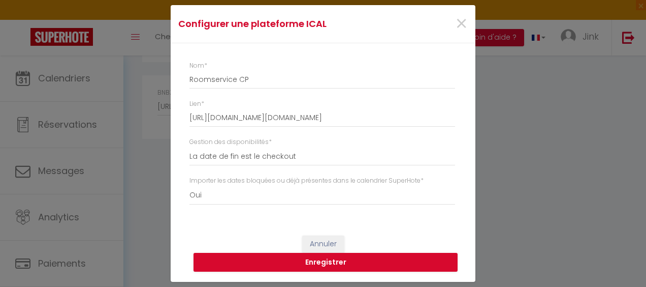
click at [263, 241] on div "Annuler Enregistrer" at bounding box center [323, 253] width 305 height 56
click at [263, 254] on button "Enregistrer" at bounding box center [326, 262] width 264 height 19
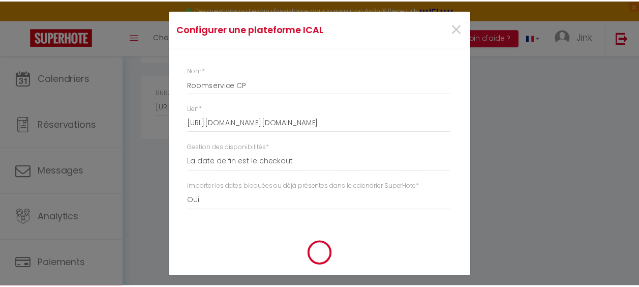
scroll to position [605, 0]
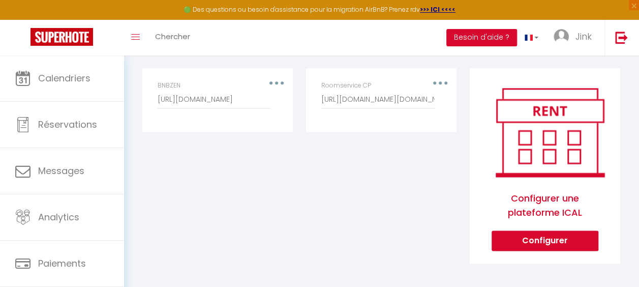
click at [442, 73] on button "button" at bounding box center [440, 82] width 27 height 19
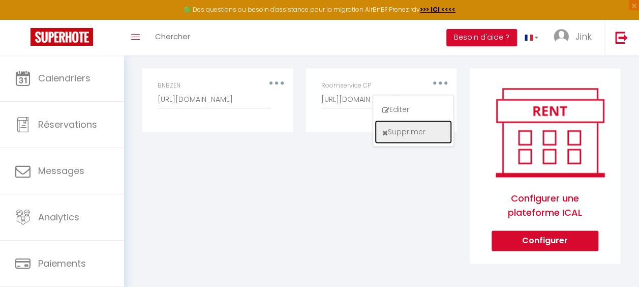
click at [410, 136] on button "Supprimer" at bounding box center [413, 131] width 75 height 21
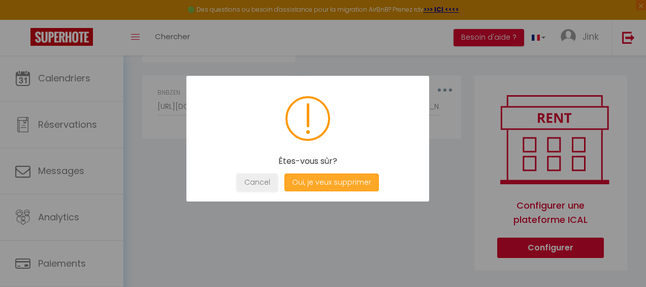
click at [320, 181] on button "Oui, je veux supprimer" at bounding box center [332, 182] width 95 height 18
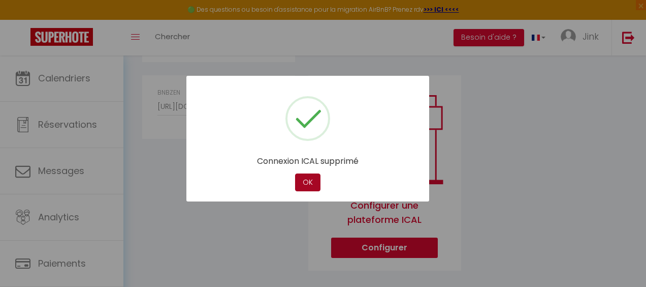
click at [306, 181] on button "OK" at bounding box center [307, 182] width 25 height 18
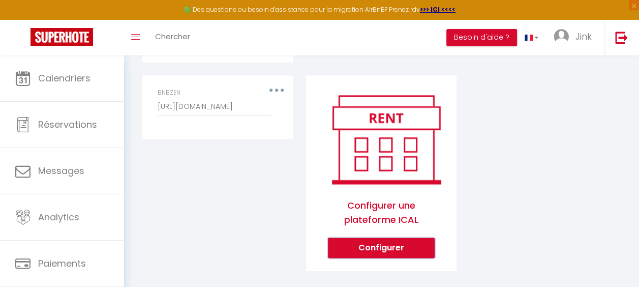
click at [376, 245] on button "Configurer" at bounding box center [381, 247] width 107 height 20
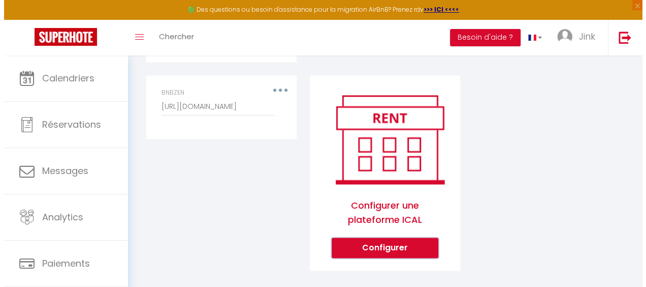
scroll to position [591, 0]
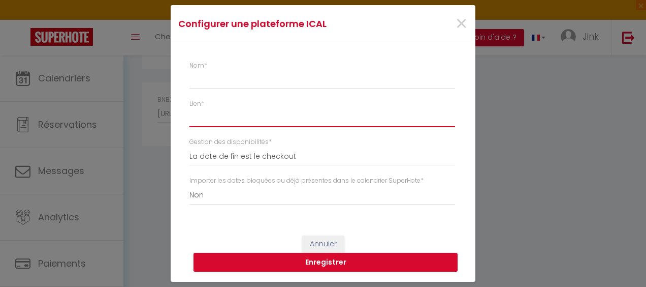
click at [220, 117] on input "Lien *" at bounding box center [323, 117] width 266 height 18
paste input "[URL][DOMAIN_NAME][DOMAIN_NAME]"
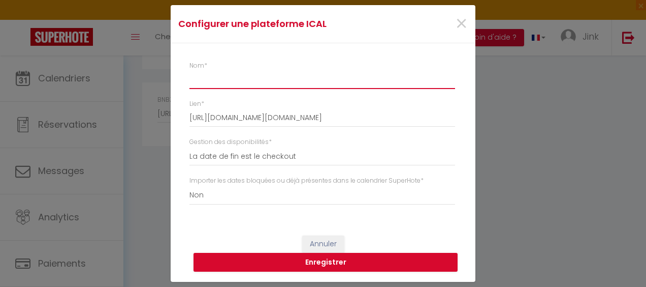
scroll to position [0, 0]
click at [253, 83] on input "Nom *" at bounding box center [323, 80] width 266 height 18
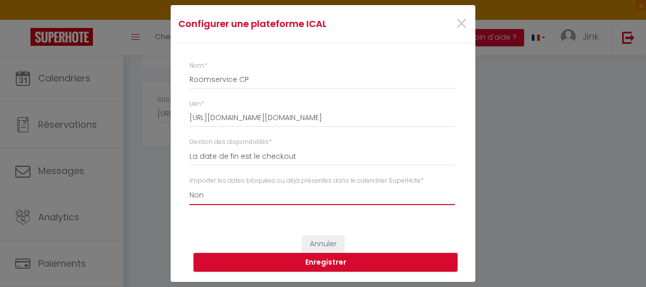
click at [266, 200] on select "Oui Non" at bounding box center [323, 194] width 266 height 19
click at [190, 185] on select "Oui Non" at bounding box center [323, 194] width 266 height 19
click at [242, 263] on button "Enregistrer" at bounding box center [326, 262] width 264 height 19
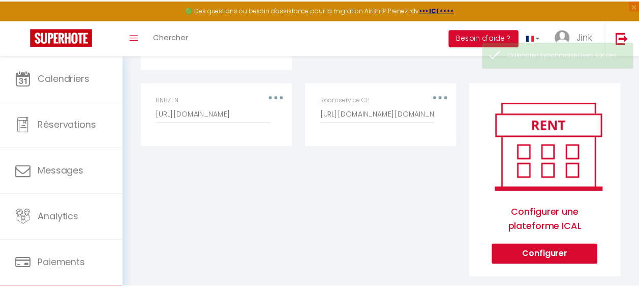
scroll to position [598, 0]
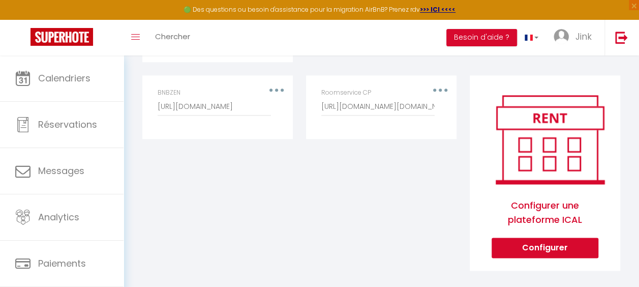
click at [446, 88] on div "Roomservice CP [URL][DOMAIN_NAME][DOMAIN_NAME]" at bounding box center [381, 107] width 133 height 38
click at [443, 88] on div "Roomservice CP [URL][DOMAIN_NAME][DOMAIN_NAME]" at bounding box center [381, 107] width 133 height 38
click at [437, 88] on div "Roomservice CP [URL][DOMAIN_NAME][DOMAIN_NAME]" at bounding box center [381, 102] width 120 height 28
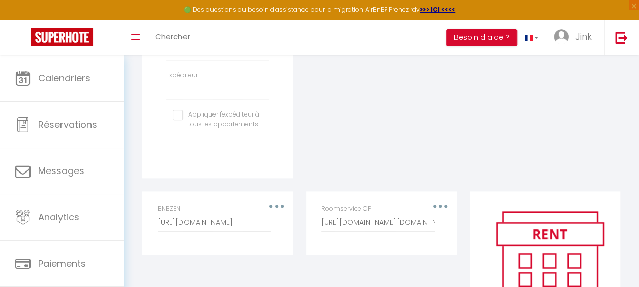
scroll to position [477, 0]
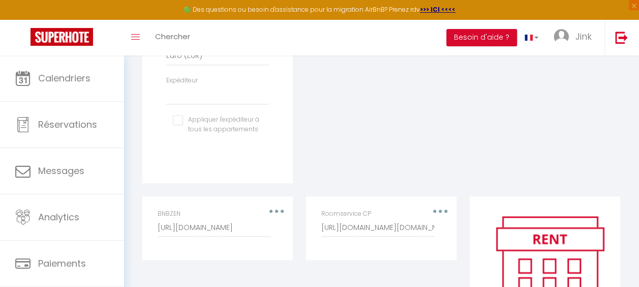
click at [439, 209] on div "Roomservice CP [URL][DOMAIN_NAME][DOMAIN_NAME]" at bounding box center [381, 223] width 120 height 28
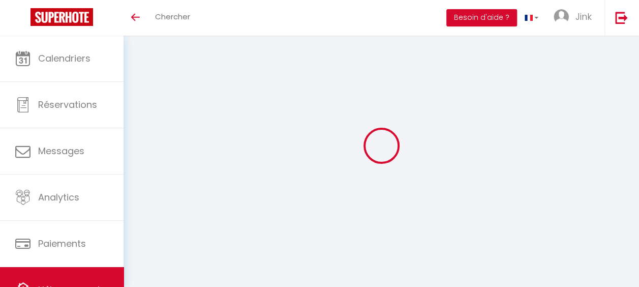
scroll to position [36, 0]
select select "+ 22 %"
select select "+ 21 %"
select select "7142-1303074076287373566"
select select "EUR"
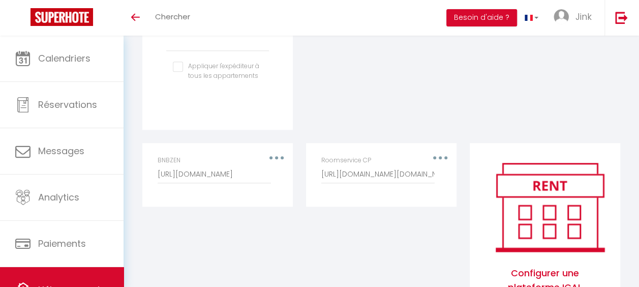
scroll to position [501, 0]
click at [442, 165] on div "Roomservice CP [URL][DOMAIN_NAME][DOMAIN_NAME]" at bounding box center [381, 174] width 133 height 38
click at [438, 161] on button "button" at bounding box center [440, 156] width 27 height 19
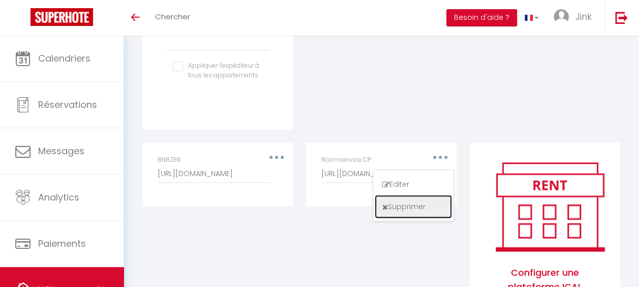
click at [399, 211] on button "Supprimer" at bounding box center [413, 206] width 75 height 21
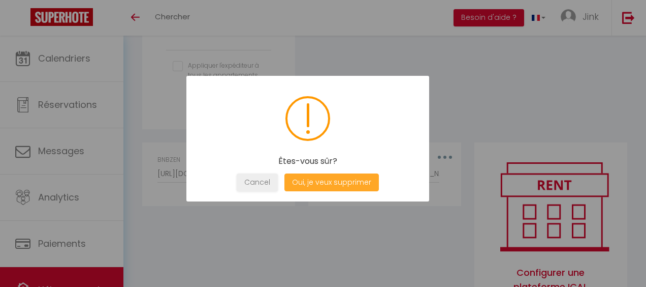
click at [355, 183] on button "Oui, je veux supprimer" at bounding box center [332, 182] width 95 height 18
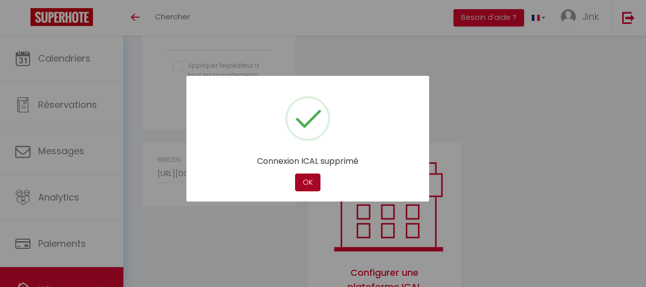
select select
click at [301, 179] on button "OK" at bounding box center [307, 182] width 25 height 18
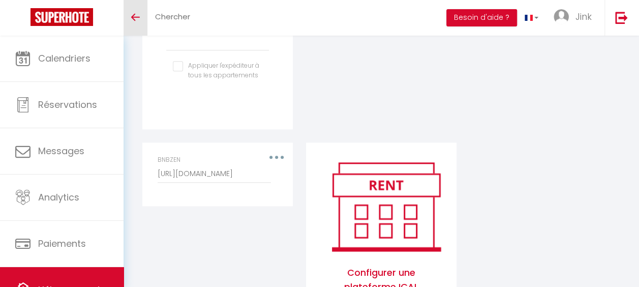
click at [140, 13] on link "Toggle menubar" at bounding box center [135, 18] width 24 height 36
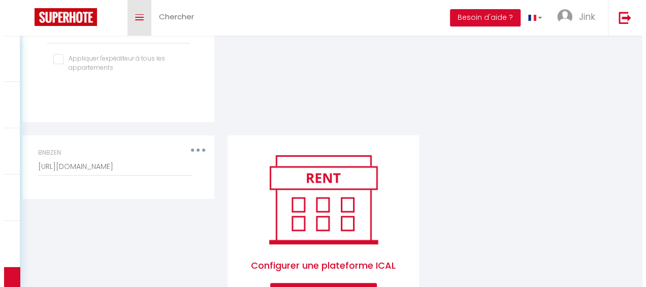
scroll to position [493, 0]
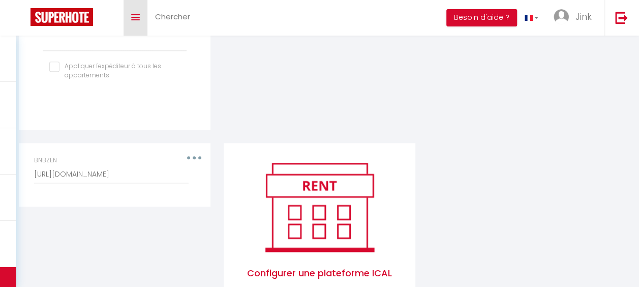
click at [135, 26] on link "Toggle menubar" at bounding box center [135, 18] width 24 height 36
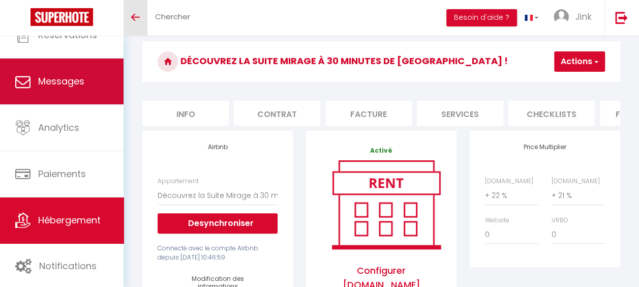
scroll to position [0, 0]
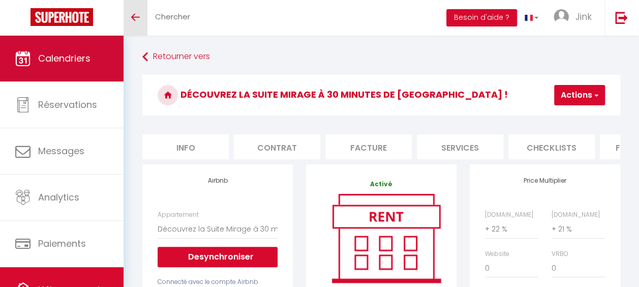
click at [40, 45] on link "Calendriers" at bounding box center [61, 59] width 123 height 46
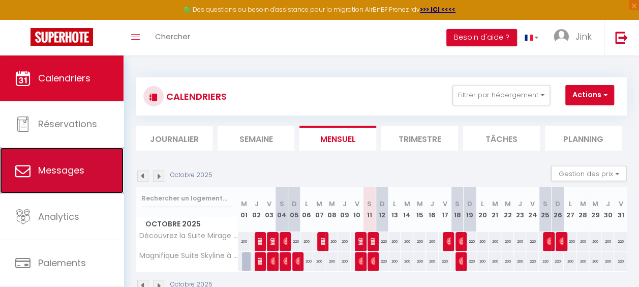
click at [62, 163] on link "Messages" at bounding box center [61, 170] width 123 height 46
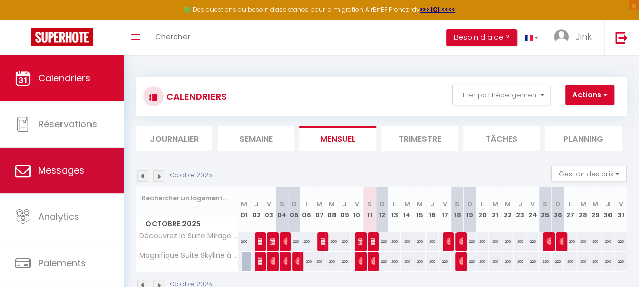
select select "message"
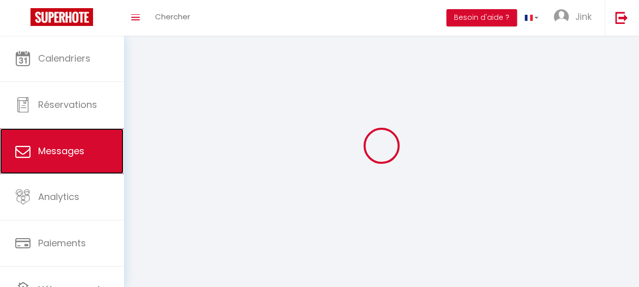
click at [62, 163] on link "Messages" at bounding box center [61, 151] width 123 height 46
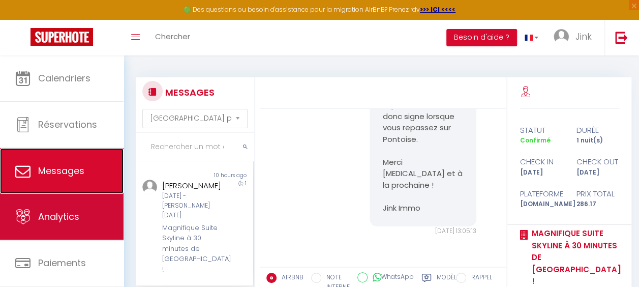
scroll to position [69, 0]
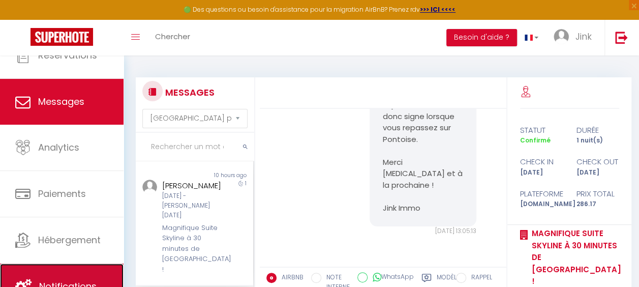
click at [31, 263] on link "Notifications" at bounding box center [61, 286] width 123 height 46
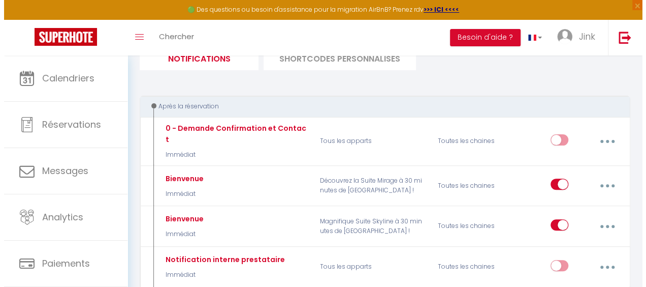
scroll to position [115, 0]
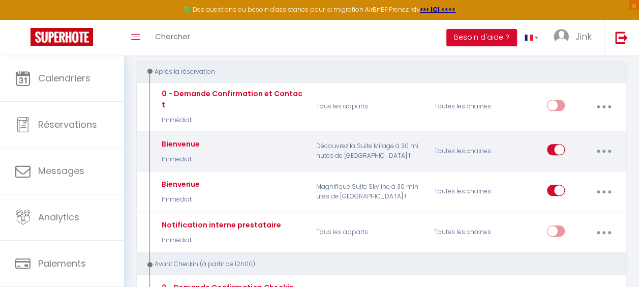
click at [604, 141] on button "button" at bounding box center [603, 150] width 27 height 19
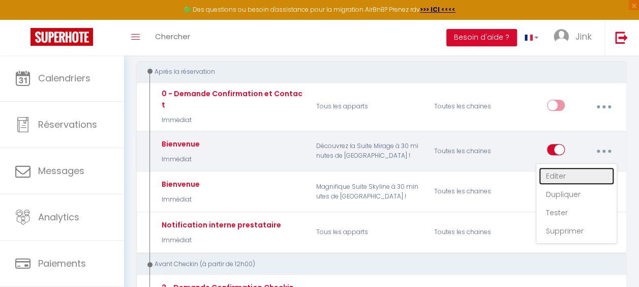
click at [575, 167] on link "Editer" at bounding box center [576, 175] width 75 height 17
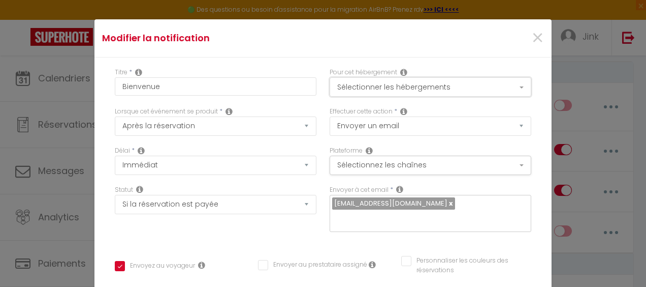
click at [471, 89] on button "Sélectionner les hébergements" at bounding box center [431, 86] width 202 height 19
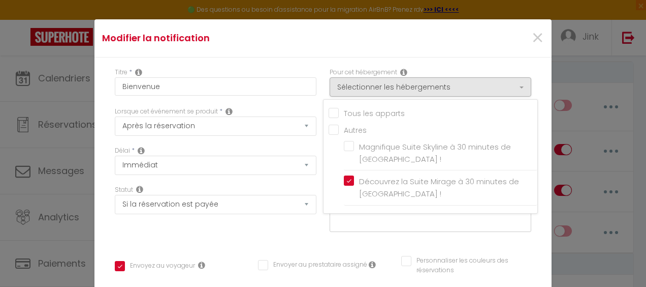
click at [459, 29] on div "×" at bounding box center [475, 38] width 152 height 22
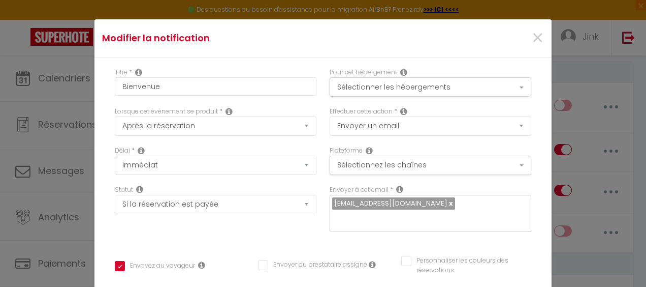
click at [396, 185] on icon at bounding box center [399, 189] width 7 height 8
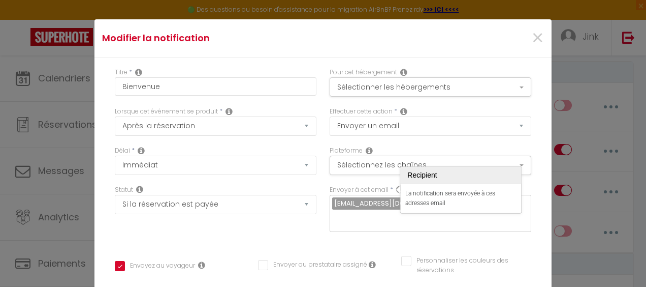
click at [326, 55] on div "Modifier la notification ×" at bounding box center [323, 38] width 457 height 38
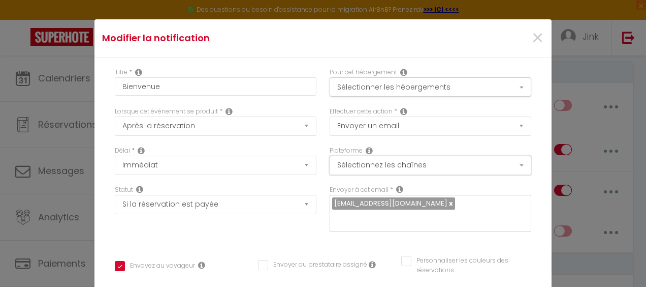
click at [445, 168] on button "Sélectionnez les chaînes" at bounding box center [431, 165] width 202 height 19
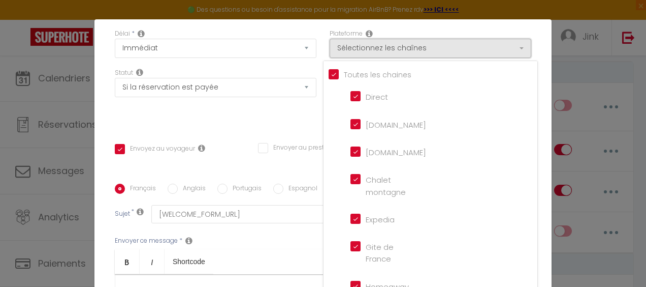
scroll to position [99, 0]
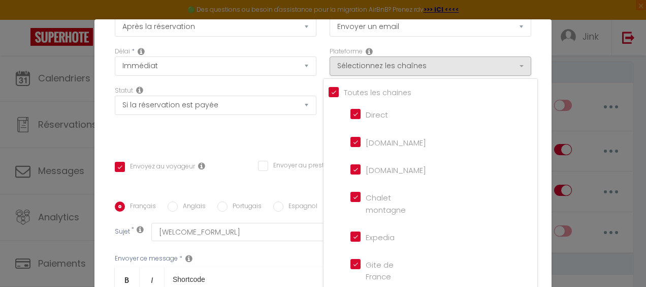
click at [504, 47] on div "Plateforme Sélectionnez les chaînes Toutes les chaines Direct [DOMAIN_NAME] [DO…" at bounding box center [431, 61] width 202 height 29
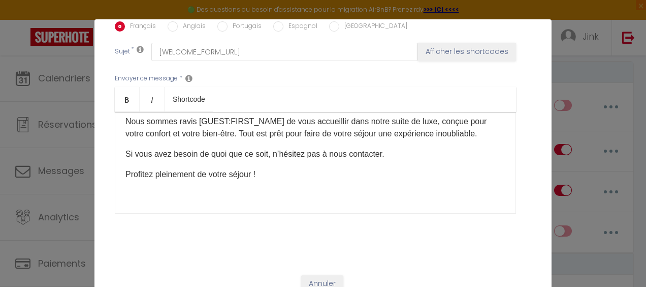
scroll to position [0, 0]
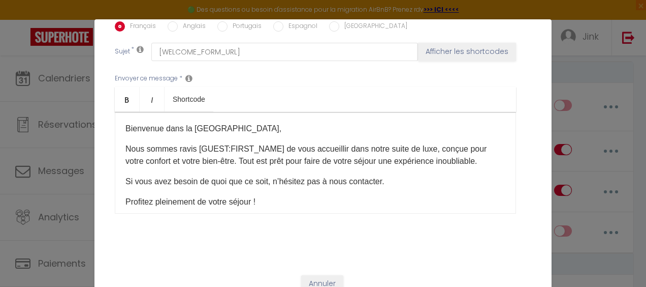
click at [584, 71] on div "Modifier la notification × Titre * Bienvenue Pour cet hébergement Sélectionner …" at bounding box center [323, 143] width 646 height 287
click at [573, 8] on div "Modifier la notification × Titre * Bienvenue Pour cet hébergement Sélectionner …" at bounding box center [323, 143] width 646 height 287
click at [89, 22] on div "Modifier la notification × Titre * Bienvenue Pour cet hébergement Sélectionner …" at bounding box center [323, 143] width 646 height 287
drag, startPoint x: 27, startPoint y: 29, endPoint x: 21, endPoint y: 28, distance: 6.2
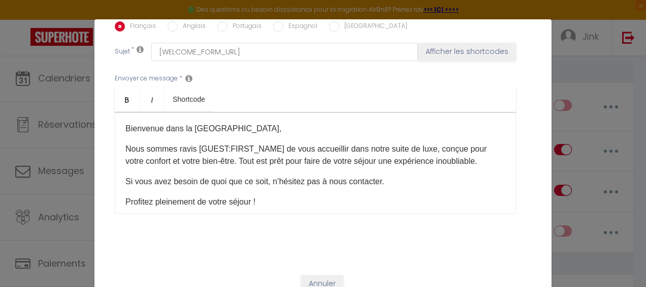
click at [21, 28] on div "Modifier la notification × Titre * Bienvenue Pour cet hébergement Sélectionner …" at bounding box center [323, 143] width 646 height 287
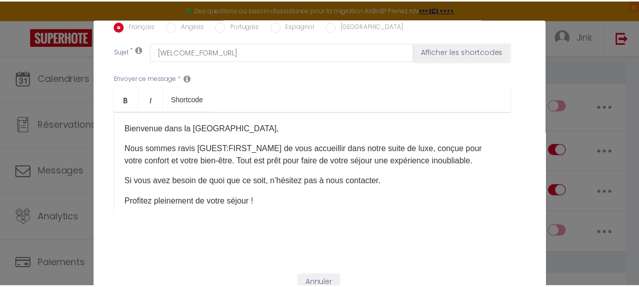
scroll to position [38, 0]
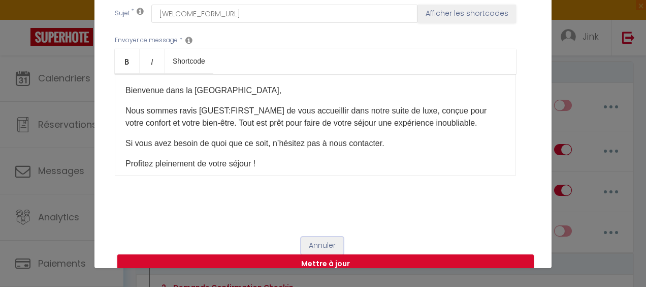
click at [319, 237] on button "Annuler" at bounding box center [322, 245] width 42 height 17
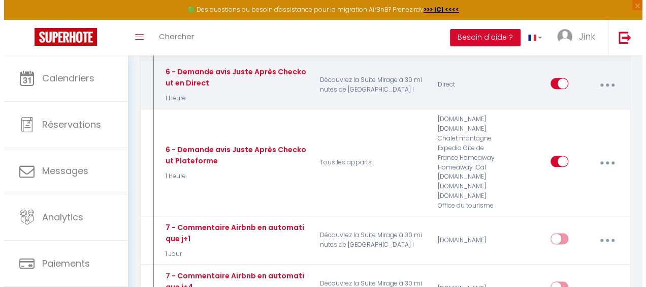
scroll to position [504, 0]
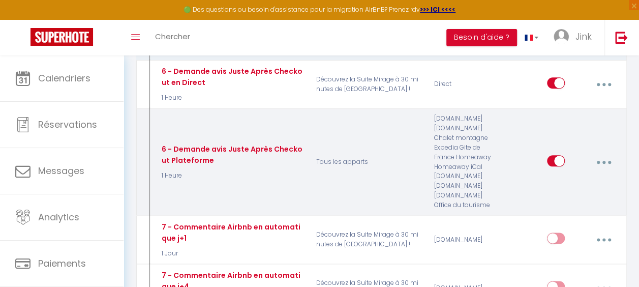
click at [602, 152] on button "button" at bounding box center [603, 161] width 27 height 19
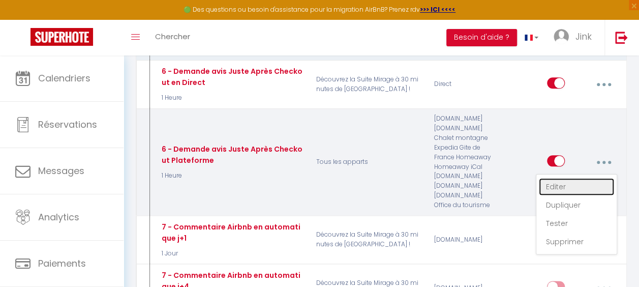
click at [577, 178] on link "Editer" at bounding box center [576, 186] width 75 height 17
type input "6 - Demande avis Juste Après Checkout Plateforme"
select select "5"
select select "1 Heure"
checkbox input "true"
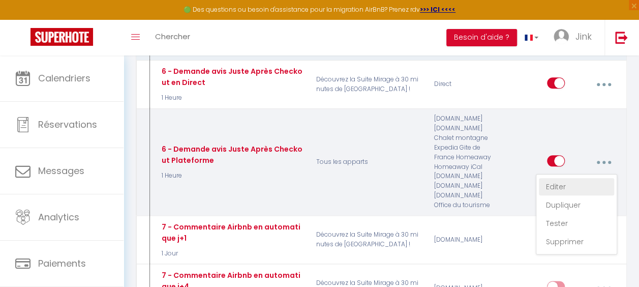
checkbox input "false"
type input "[GUEST:FIRST_NAME], voici un cadeau pour vous avant de quitter [RENTAL:CITY]"
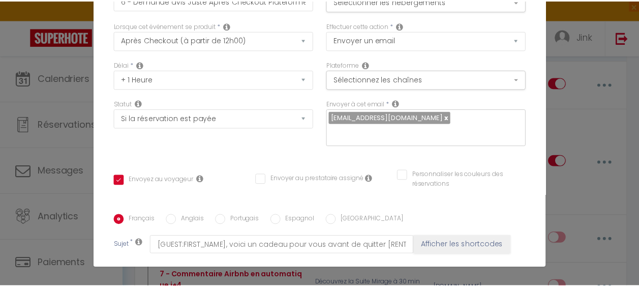
scroll to position [0, 0]
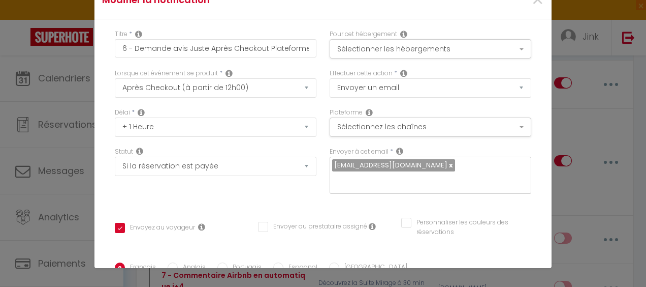
click at [583, 52] on div "Modifier la notification × Titre * 6 - Demande avis Juste Après Checkout Platef…" at bounding box center [323, 143] width 646 height 287
click at [532, 2] on span "×" at bounding box center [538, 0] width 13 height 30
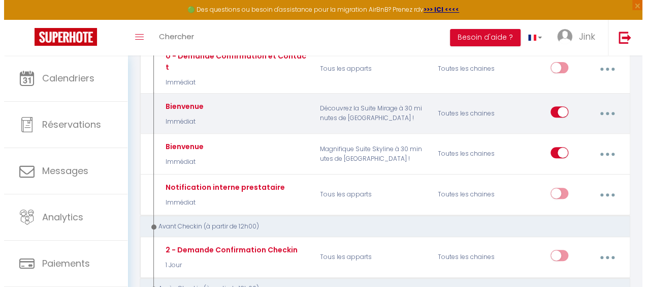
scroll to position [154, 0]
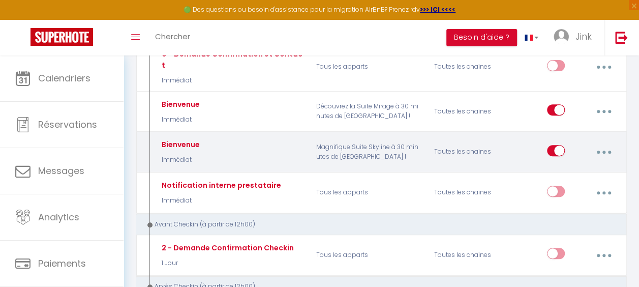
click at [599, 142] on button "button" at bounding box center [603, 151] width 27 height 19
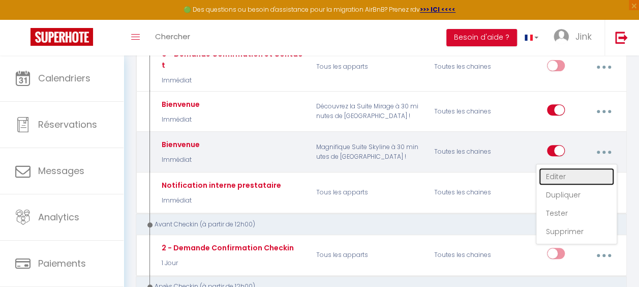
click at [564, 168] on link "Editer" at bounding box center [576, 176] width 75 height 17
type input "Bienvenue"
select select "1"
select select "Immédiat"
checkbox input "true"
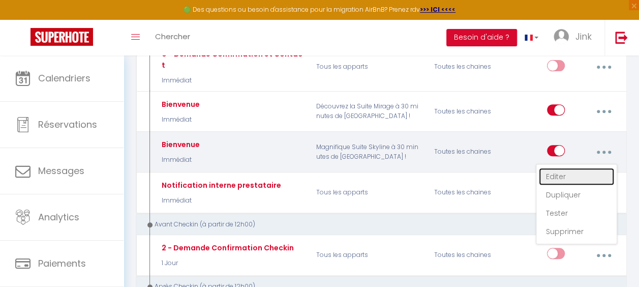
checkbox input "false"
type input "[WELCOME_FORM_URL]"
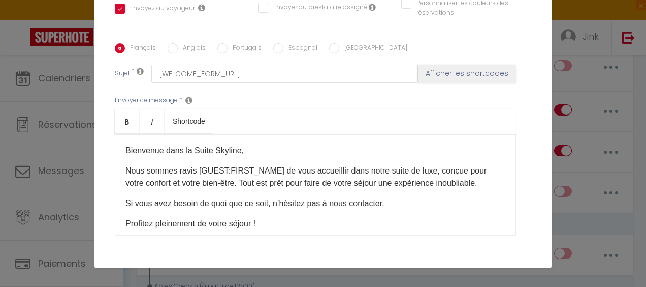
scroll to position [39, 0]
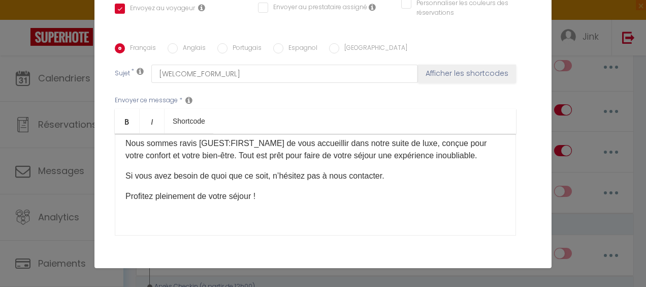
click at [591, 96] on div "Modifier la notification × Titre * Bienvenue Pour cet hébergement Sélectionner …" at bounding box center [323, 143] width 646 height 287
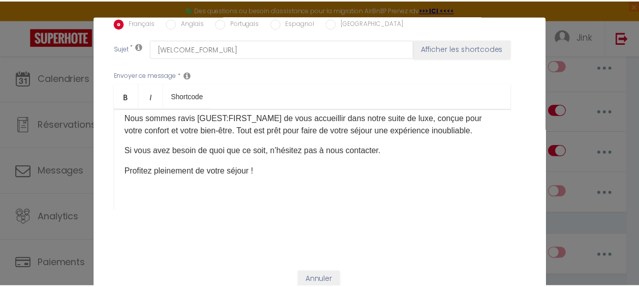
scroll to position [0, 0]
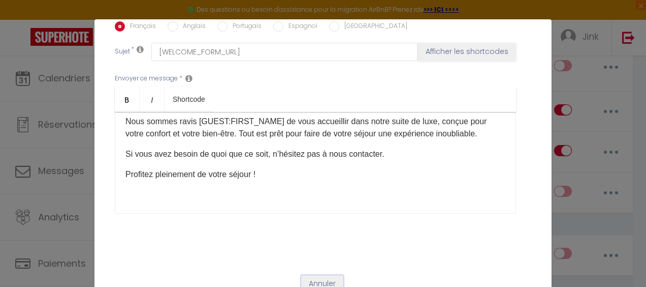
click at [301, 275] on button "Annuler" at bounding box center [322, 283] width 42 height 17
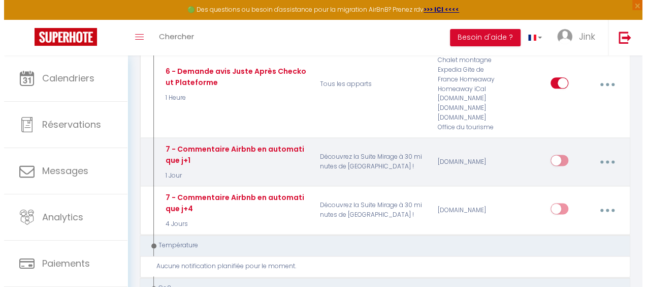
scroll to position [524, 0]
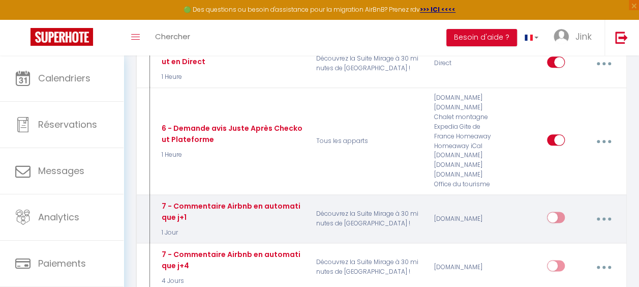
click at [594, 209] on button "button" at bounding box center [603, 218] width 27 height 19
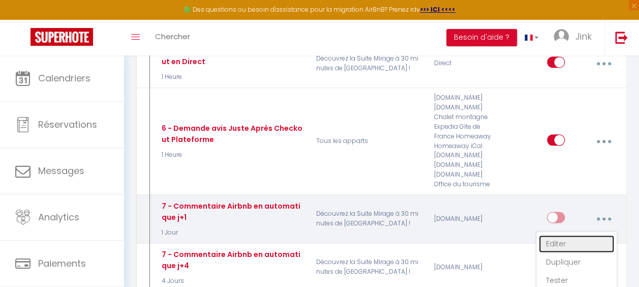
click at [559, 235] on link "Editer" at bounding box center [576, 243] width 75 height 17
type input "7 - Commentaire Airbnb en automatique j+1"
select select "5"
select select "1 Jour"
checkbox input "false"
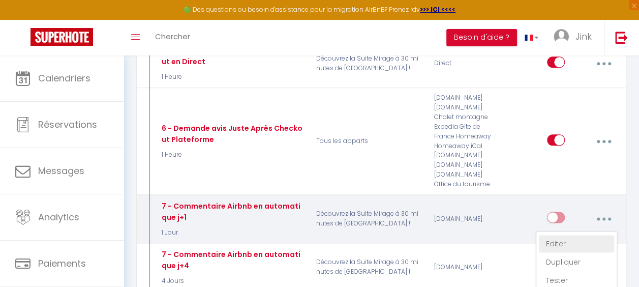
checkbox input "false"
select select "review"
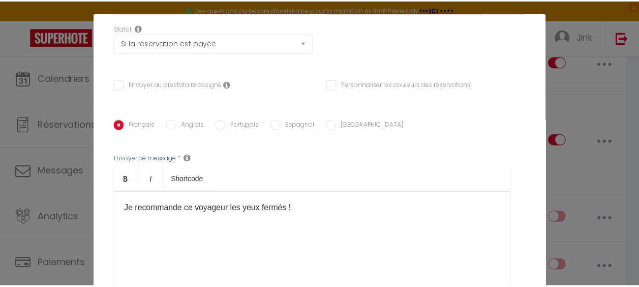
scroll to position [256, 0]
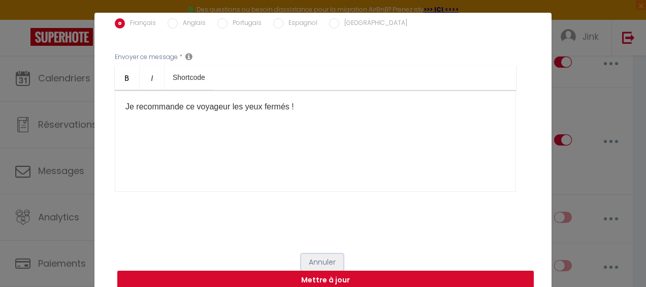
click at [322, 256] on button "Annuler" at bounding box center [322, 262] width 42 height 17
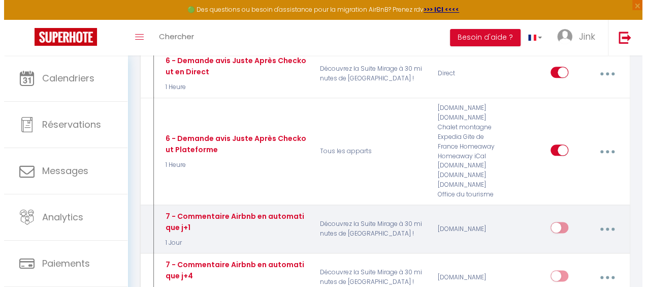
scroll to position [514, 0]
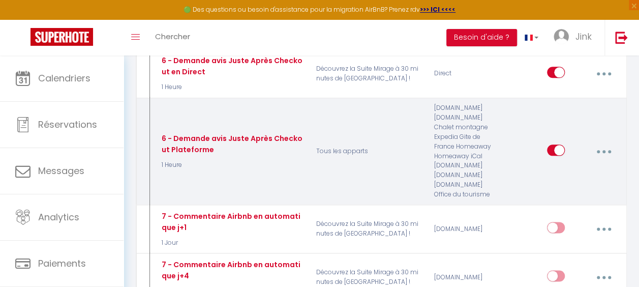
click at [603, 150] on icon "button" at bounding box center [603, 151] width 3 height 3
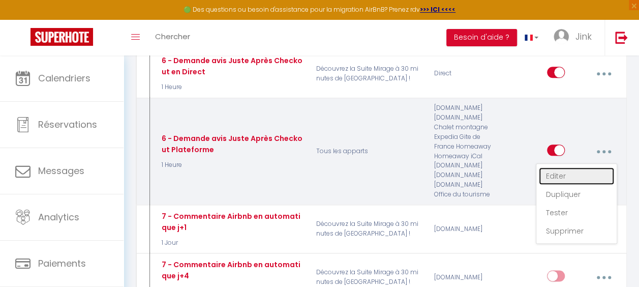
click at [566, 167] on link "Editer" at bounding box center [576, 175] width 75 height 17
type input "6 - Demande avis Juste Après Checkout Plateforme"
select select "email"
select select "1 Heure"
checkbox input "true"
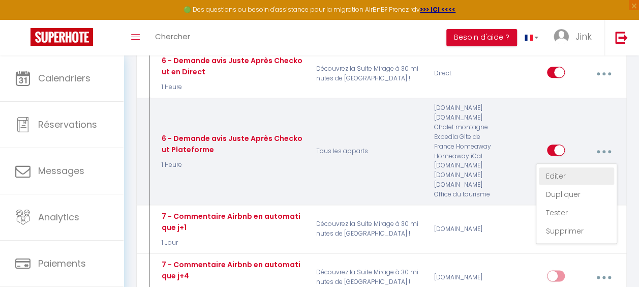
checkbox input "false"
type input "[GUEST:FIRST_NAME], voici un cadeau pour vous avant de quitter [RENTAL:CITY]"
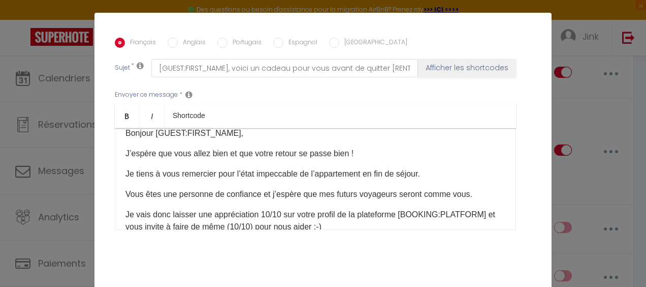
scroll to position [0, 0]
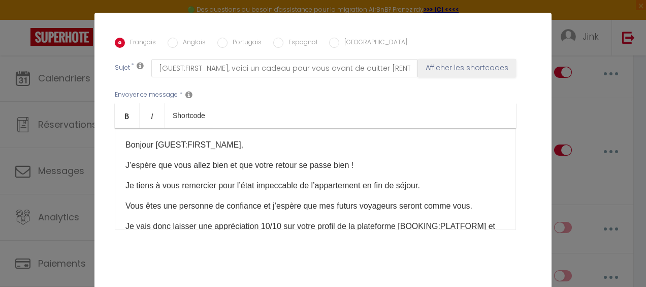
click at [589, 148] on div "Modifier la notification × Titre * 6 - Demande avis Juste Après Checkout Platef…" at bounding box center [323, 143] width 646 height 287
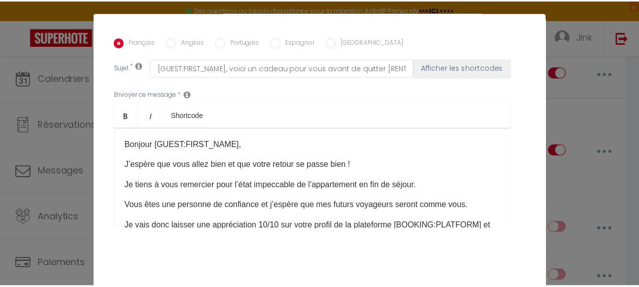
scroll to position [38, 0]
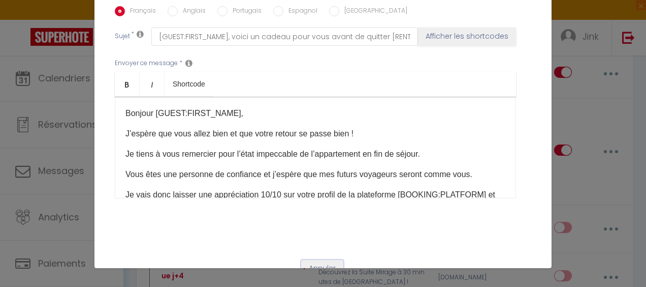
click at [307, 260] on button "Annuler" at bounding box center [322, 268] width 42 height 17
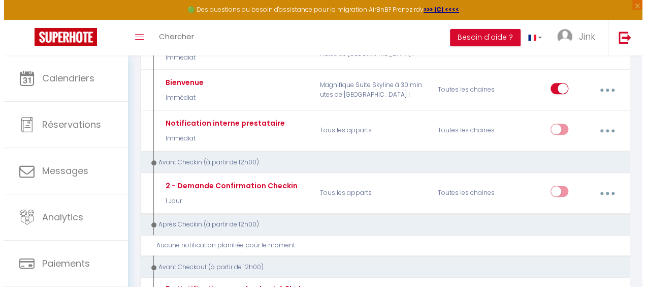
scroll to position [215, 0]
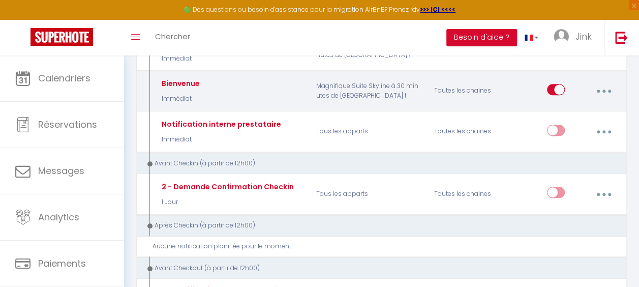
click at [596, 81] on button "button" at bounding box center [603, 90] width 27 height 19
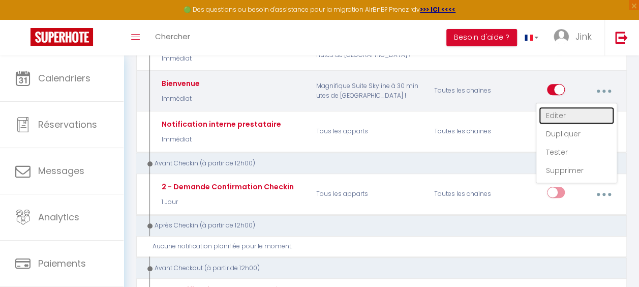
click at [553, 109] on link "Editer" at bounding box center [576, 115] width 75 height 17
type input "Bienvenue"
select select "1"
select select "Immédiat"
checkbox input "true"
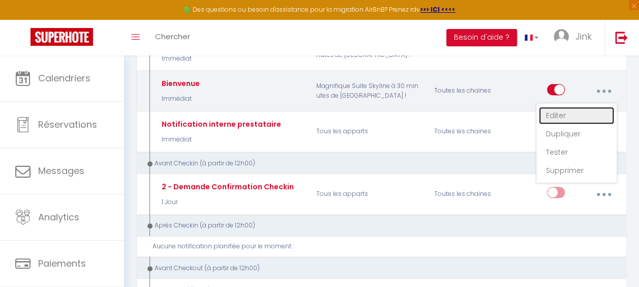
checkbox input "false"
type input "[WELCOME_FORM_URL]"
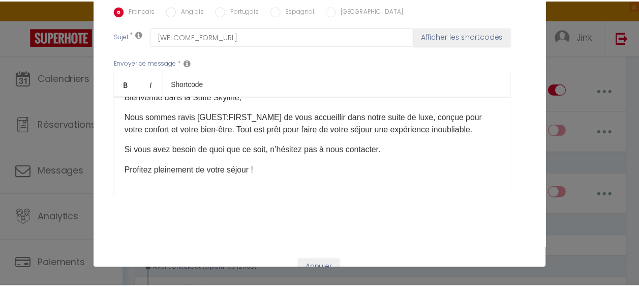
scroll to position [0, 0]
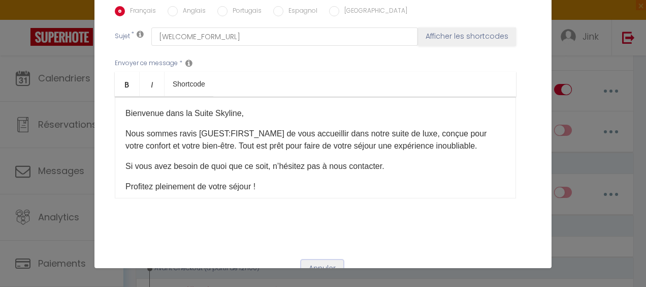
click at [318, 260] on button "Annuler" at bounding box center [322, 268] width 42 height 17
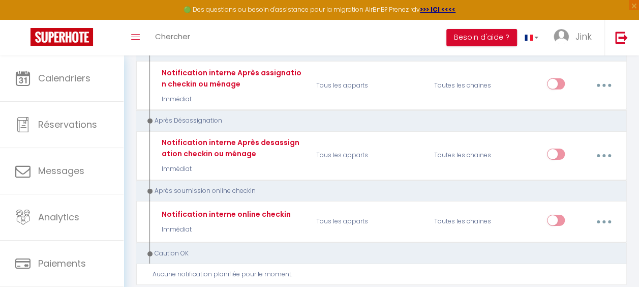
scroll to position [1581, 0]
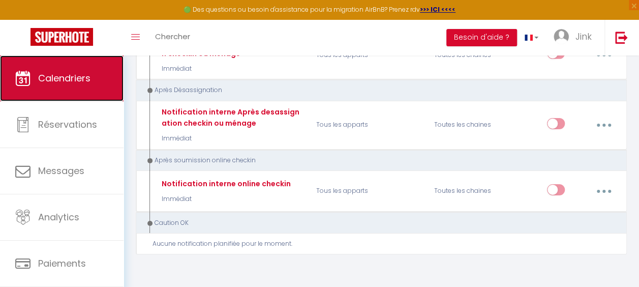
click at [47, 65] on link "Calendriers" at bounding box center [61, 78] width 123 height 46
